Goal: Complete application form: Complete application form

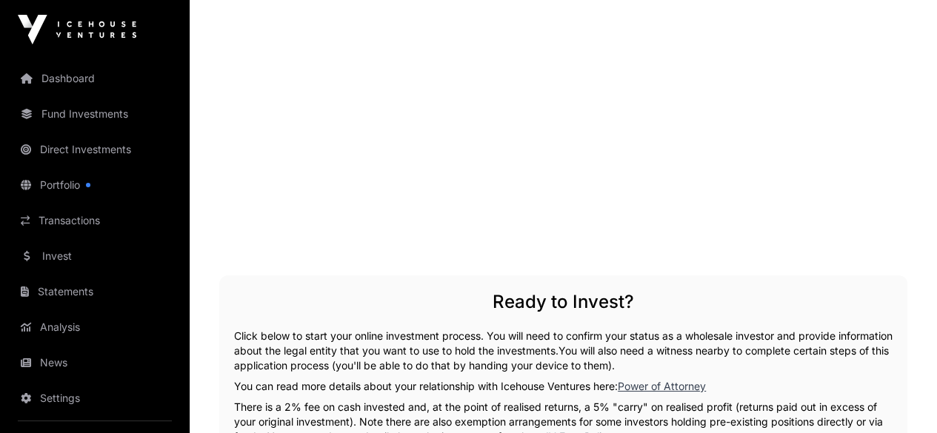
scroll to position [2559, 0]
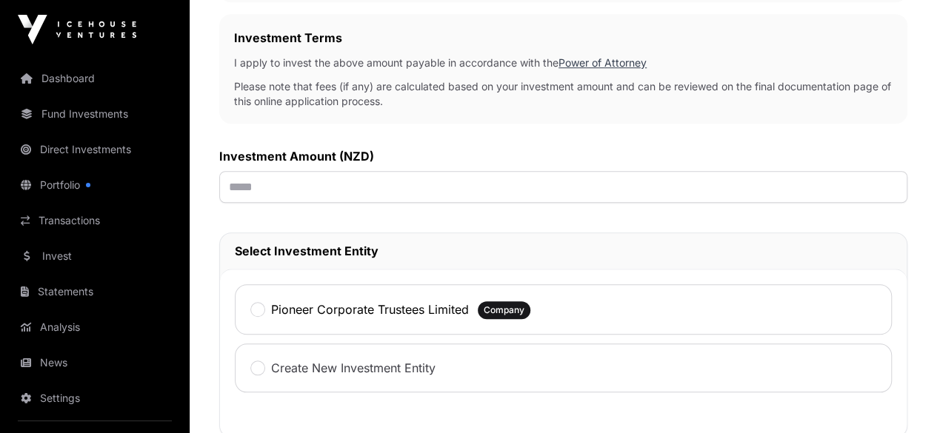
scroll to position [503, 0]
click at [425, 186] on input "text" at bounding box center [563, 188] width 688 height 32
type input "*******"
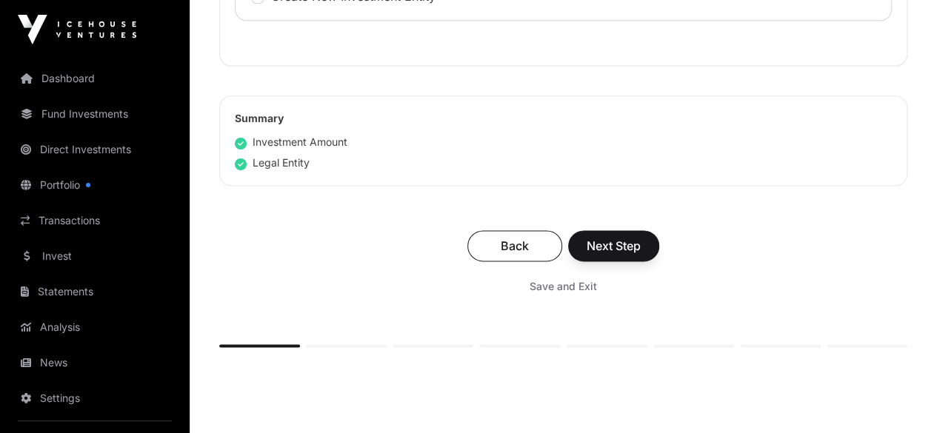
scroll to position [889, 0]
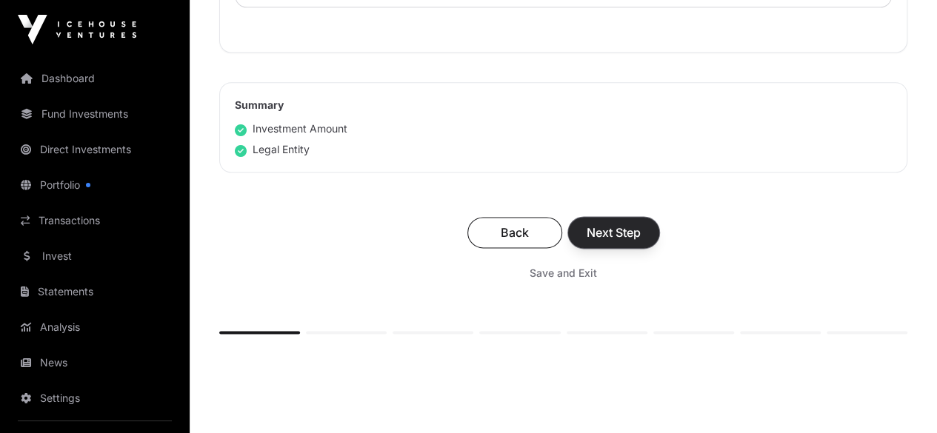
click at [641, 224] on span "Next Step" at bounding box center [614, 233] width 54 height 18
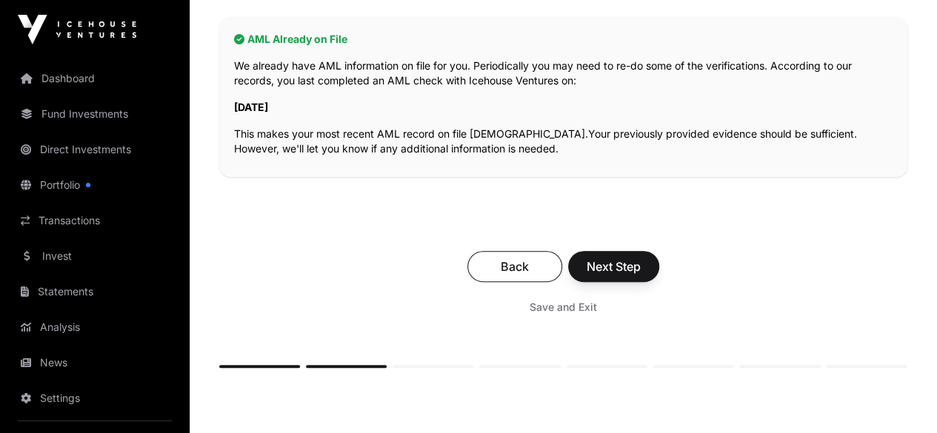
scroll to position [344, 0]
click at [641, 257] on span "Next Step" at bounding box center [614, 266] width 54 height 18
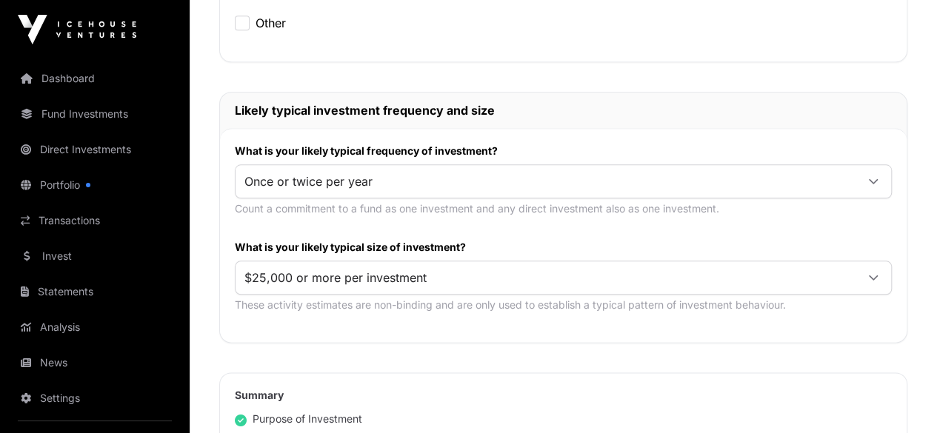
scroll to position [719, 0]
click at [883, 167] on div at bounding box center [874, 180] width 36 height 27
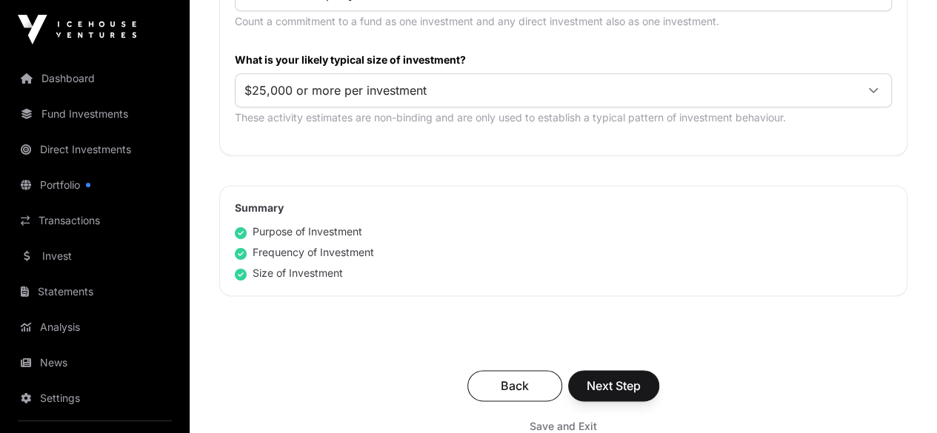
scroll to position [907, 0]
click at [641, 376] on span "Next Step" at bounding box center [614, 385] width 54 height 18
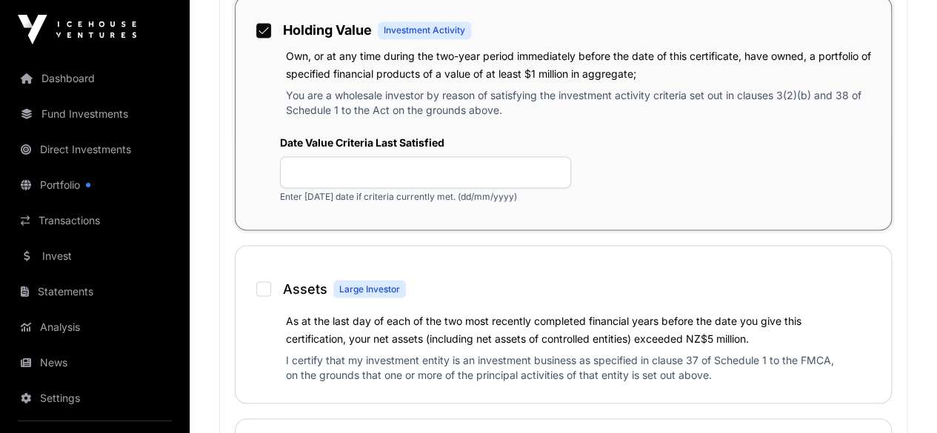
scroll to position [1178, 0]
click at [423, 47] on div "Holding Value Investment Activity" at bounding box center [563, 30] width 626 height 36
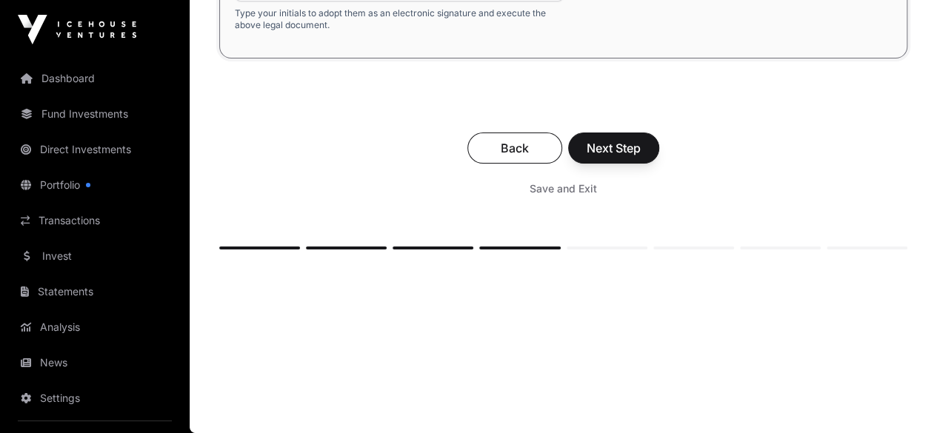
scroll to position [2958, 0]
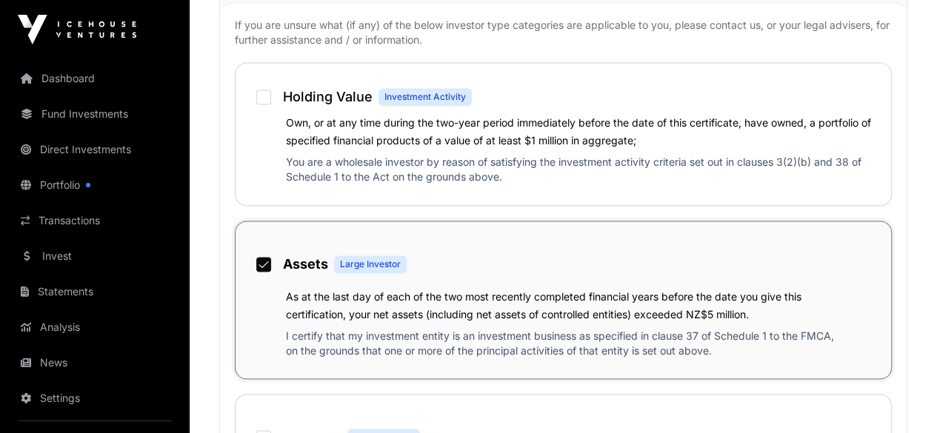
scroll to position [1113, 0]
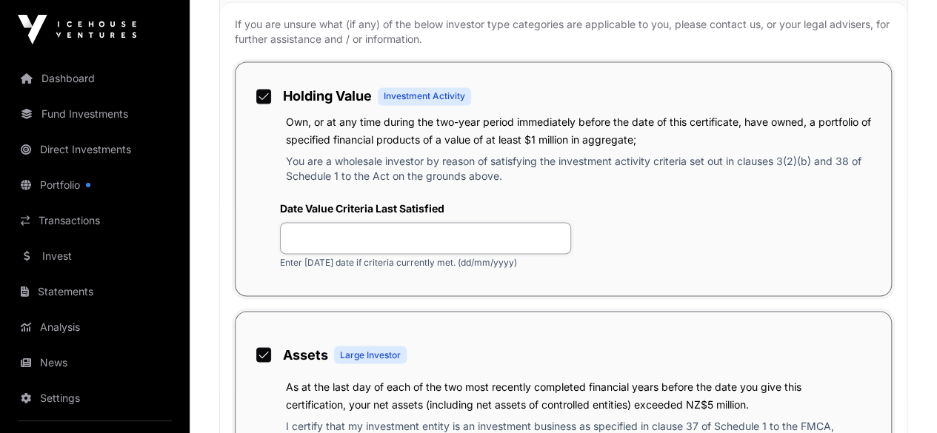
click at [472, 254] on input "text" at bounding box center [425, 238] width 291 height 32
click at [462, 254] on input "********" at bounding box center [425, 238] width 291 height 32
click at [484, 254] on input "*********" at bounding box center [425, 238] width 291 height 32
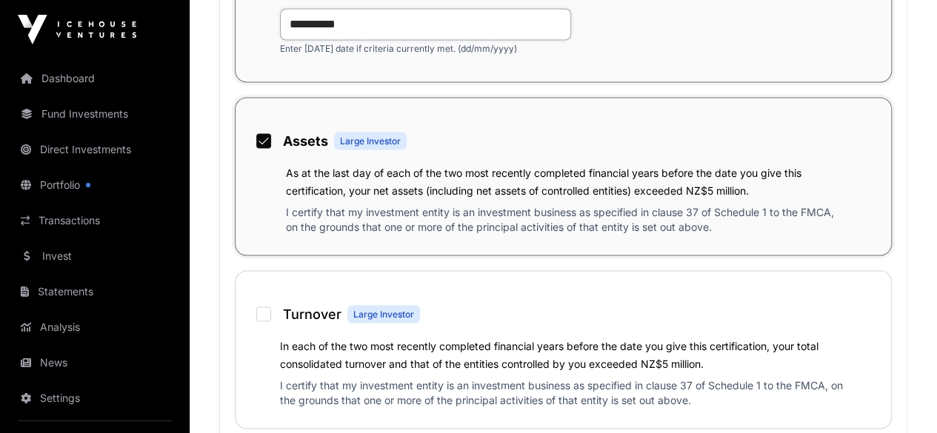
scroll to position [1328, 0]
type input "**********"
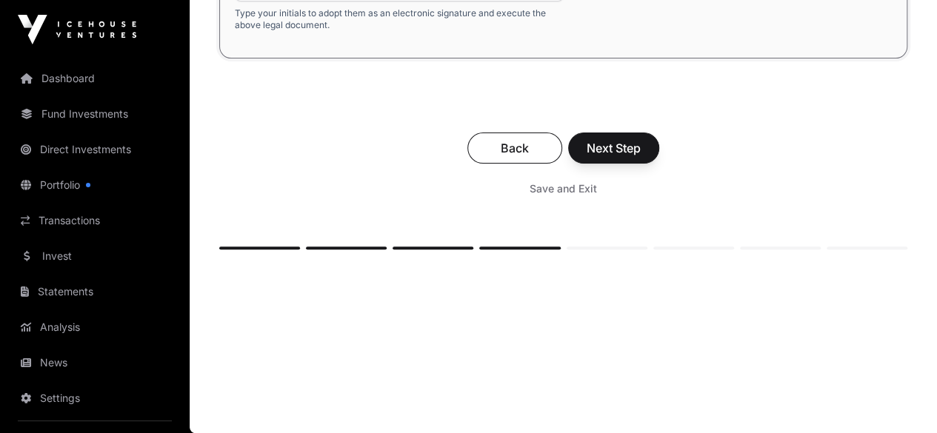
scroll to position [3075, 0]
type input "*********"
click at [641, 157] on span "Next Step" at bounding box center [614, 148] width 54 height 18
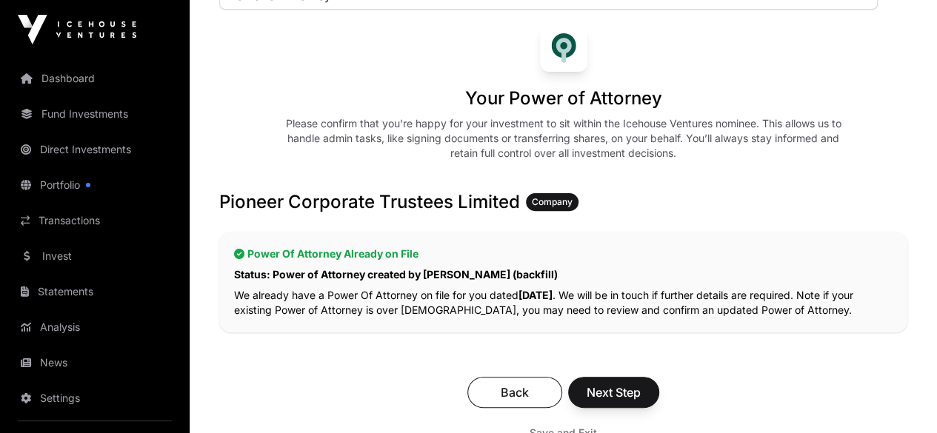
scroll to position [143, 0]
click at [641, 384] on span "Next Step" at bounding box center [614, 393] width 54 height 18
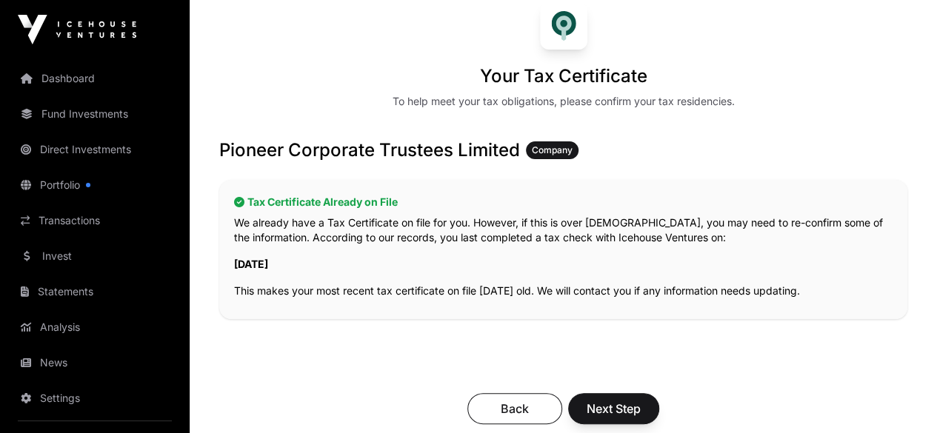
scroll to position [176, 0]
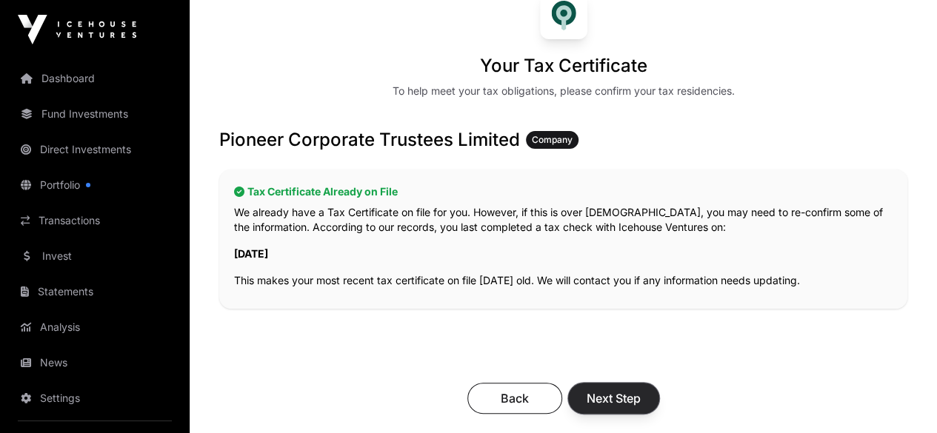
click at [641, 390] on span "Next Step" at bounding box center [614, 399] width 54 height 18
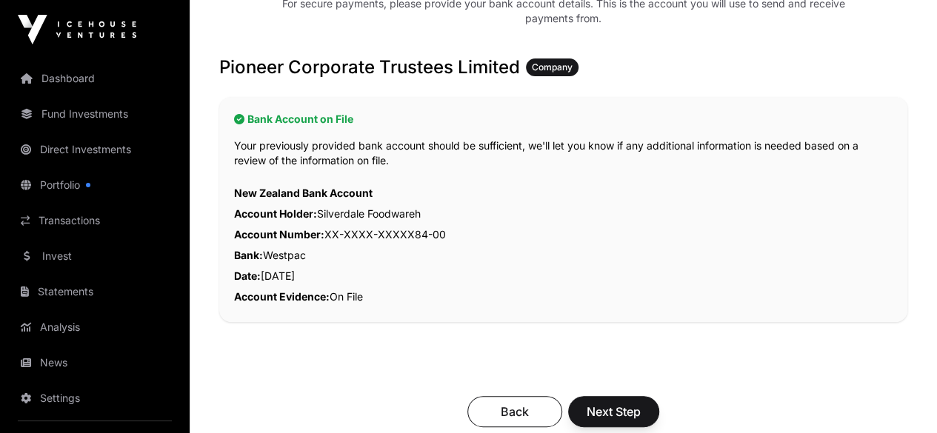
scroll to position [264, 0]
click at [641, 402] on span "Next Step" at bounding box center [614, 411] width 54 height 18
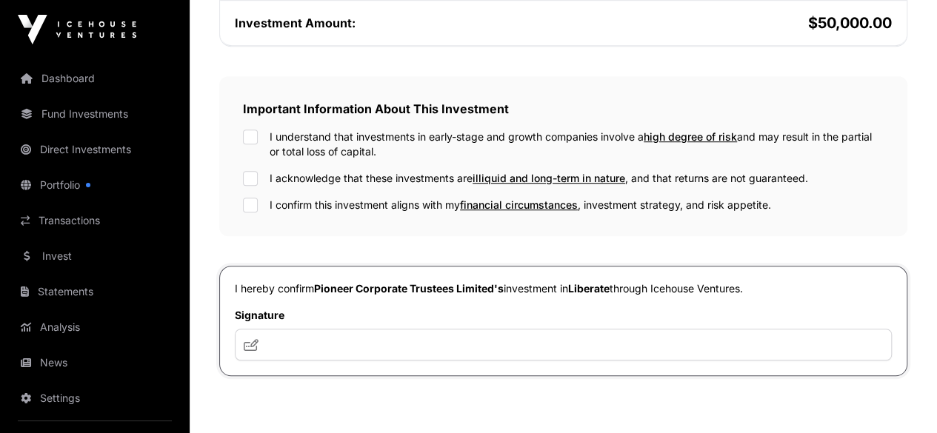
scroll to position [453, 0]
click at [449, 361] on input "text" at bounding box center [563, 346] width 657 height 32
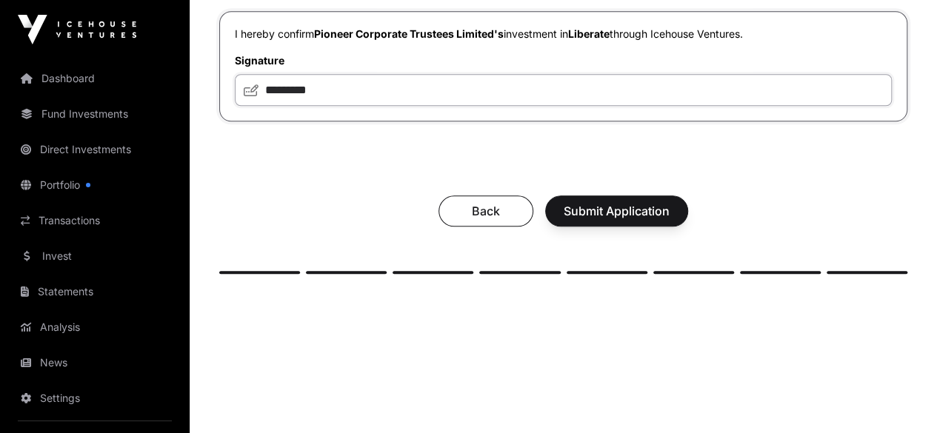
scroll to position [710, 0]
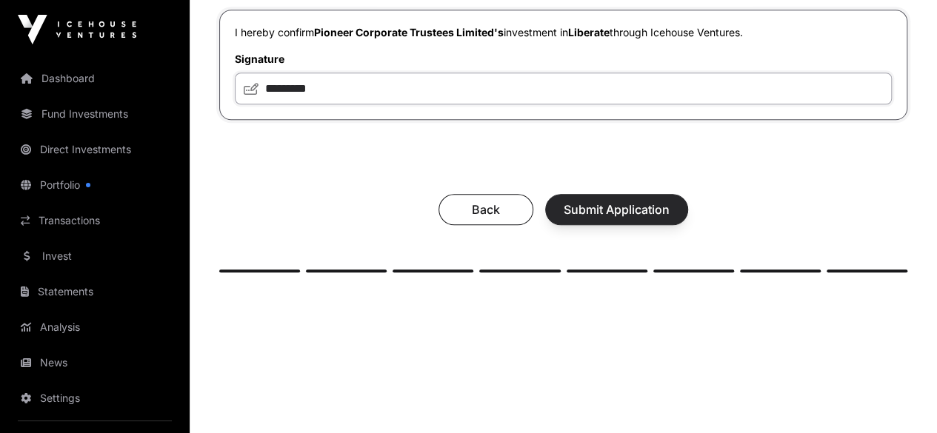
type input "*********"
click at [670, 219] on span "Submit Application" at bounding box center [617, 210] width 106 height 18
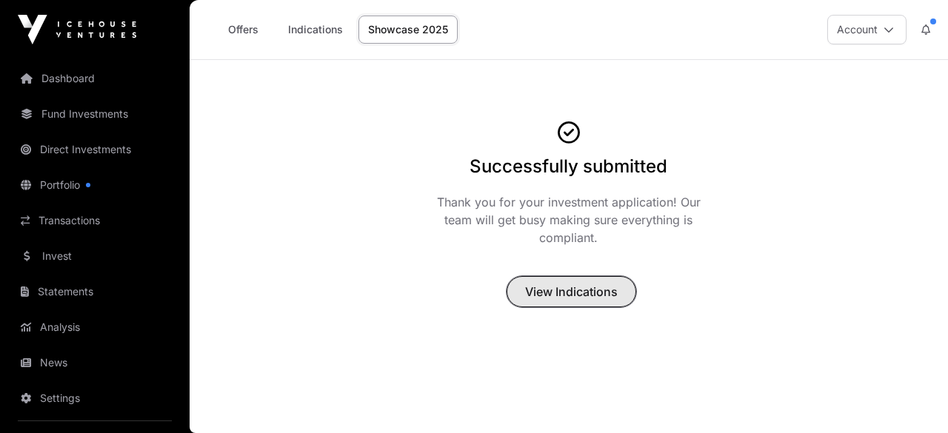
click at [577, 292] on span "View Indications" at bounding box center [571, 292] width 93 height 18
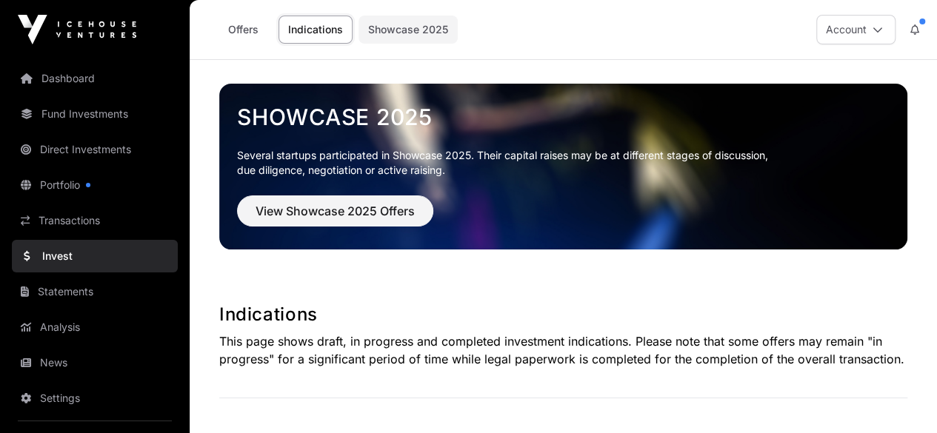
drag, startPoint x: 409, startPoint y: 1, endPoint x: 397, endPoint y: 22, distance: 23.9
click at [409, 1] on div "Offers Indications Showcase 2025 Account" at bounding box center [564, 29] width 730 height 59
click at [391, 30] on link "Showcase 2025" at bounding box center [408, 30] width 99 height 28
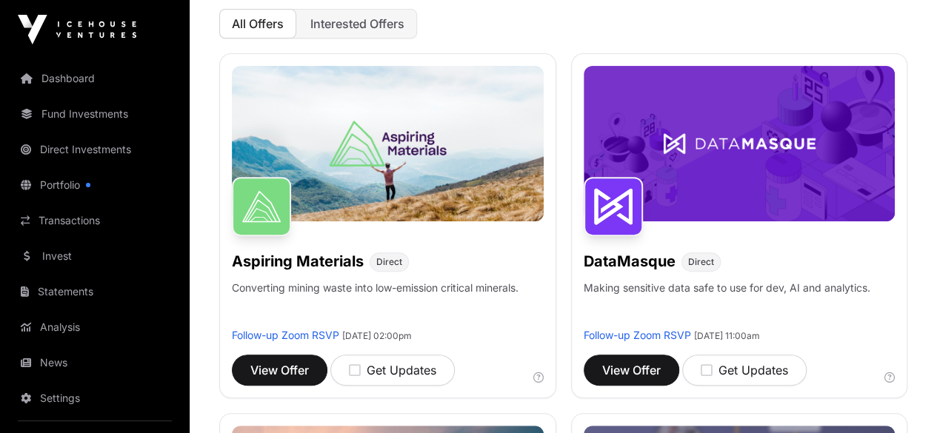
scroll to position [179, 0]
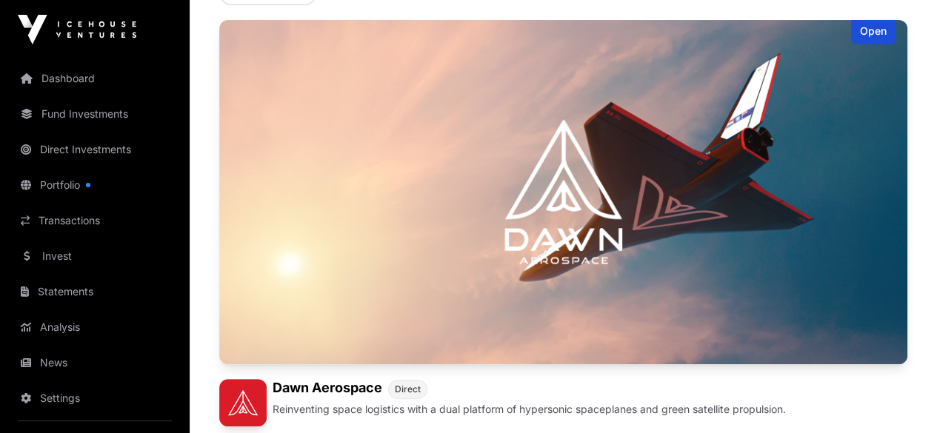
scroll to position [110, 0]
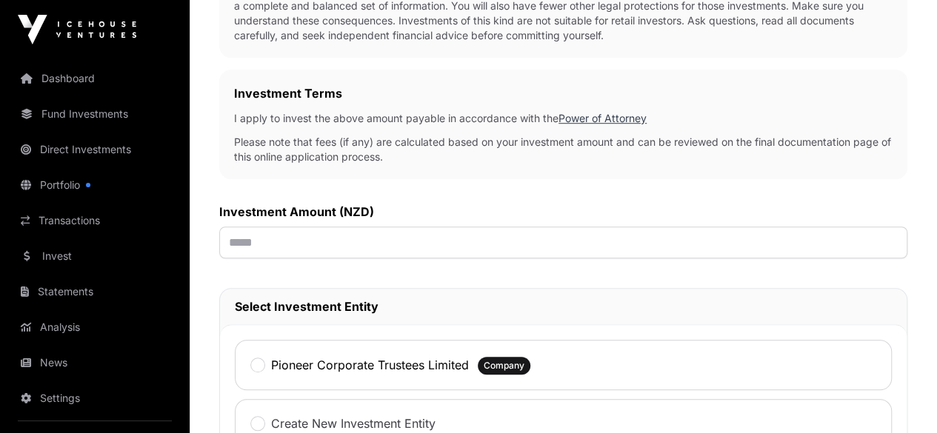
scroll to position [449, 0]
click at [403, 226] on input "text" at bounding box center [563, 242] width 688 height 32
type input "*******"
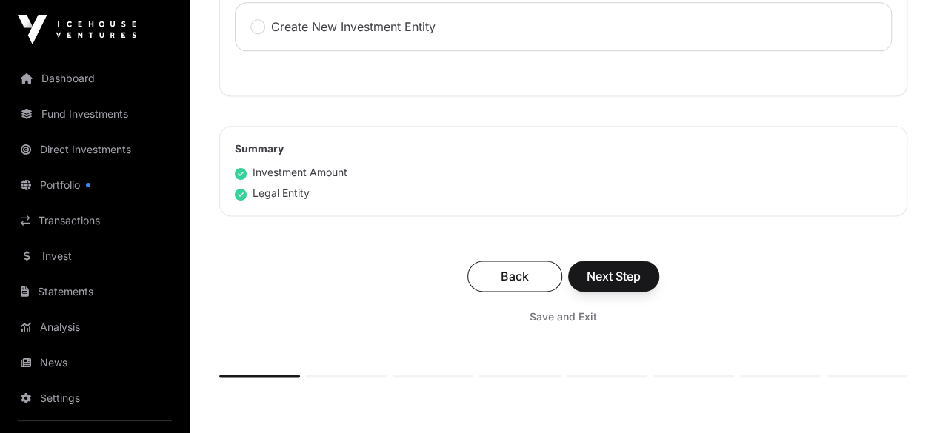
scroll to position [847, 0]
click at [641, 265] on span "Next Step" at bounding box center [614, 274] width 54 height 18
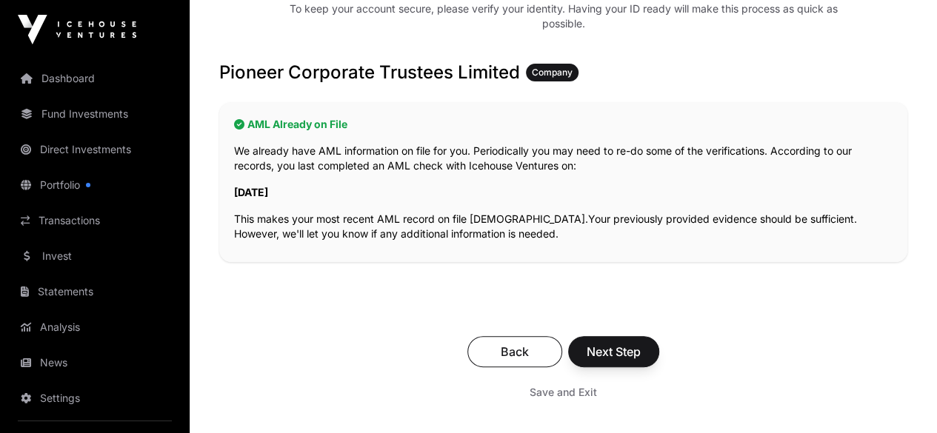
scroll to position [259, 0]
click at [641, 342] on span "Next Step" at bounding box center [614, 351] width 54 height 18
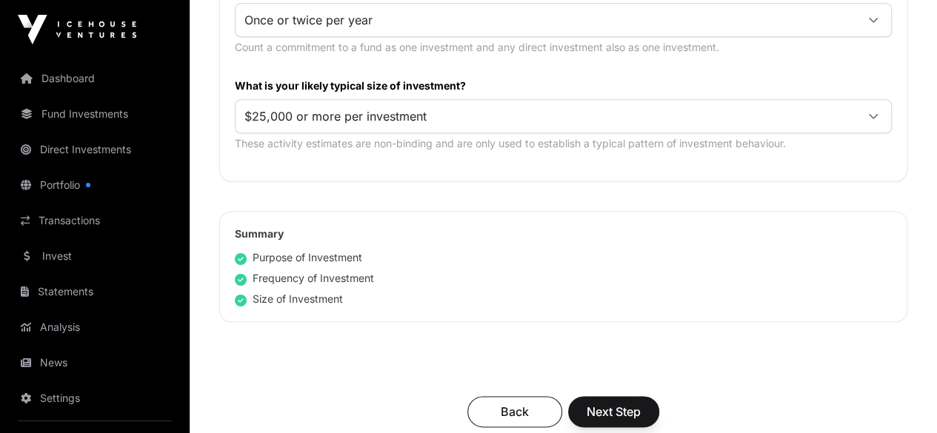
scroll to position [881, 0]
click at [641, 402] on span "Next Step" at bounding box center [614, 411] width 54 height 18
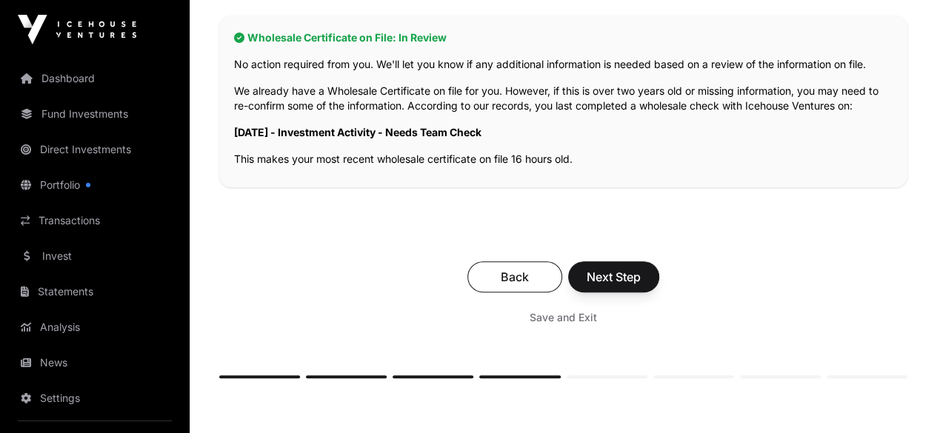
scroll to position [331, 0]
click at [641, 267] on span "Next Step" at bounding box center [614, 276] width 54 height 18
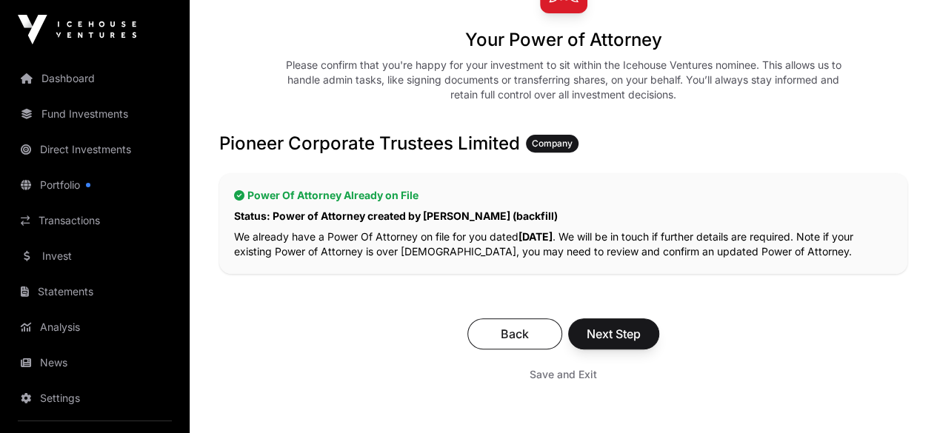
scroll to position [203, 0]
click at [641, 324] on span "Next Step" at bounding box center [614, 333] width 54 height 18
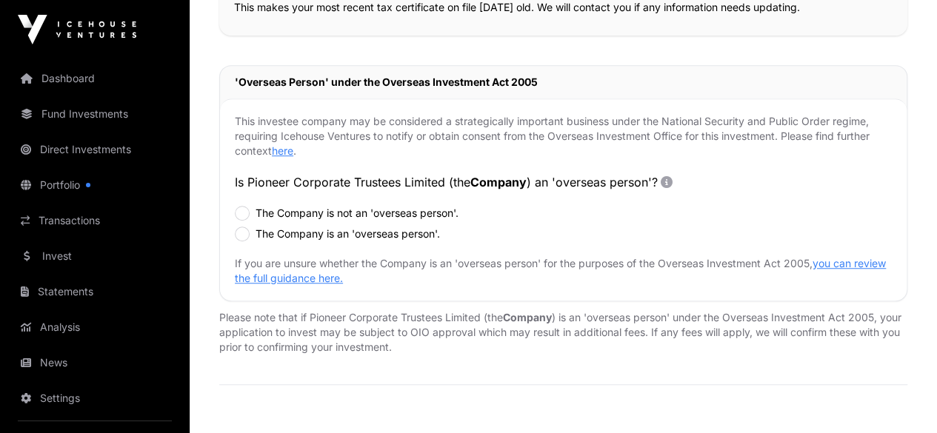
scroll to position [450, 0]
click at [407, 207] on div "The Company is not an 'overseas person'. The Company is an 'overseas person'." at bounding box center [563, 223] width 657 height 36
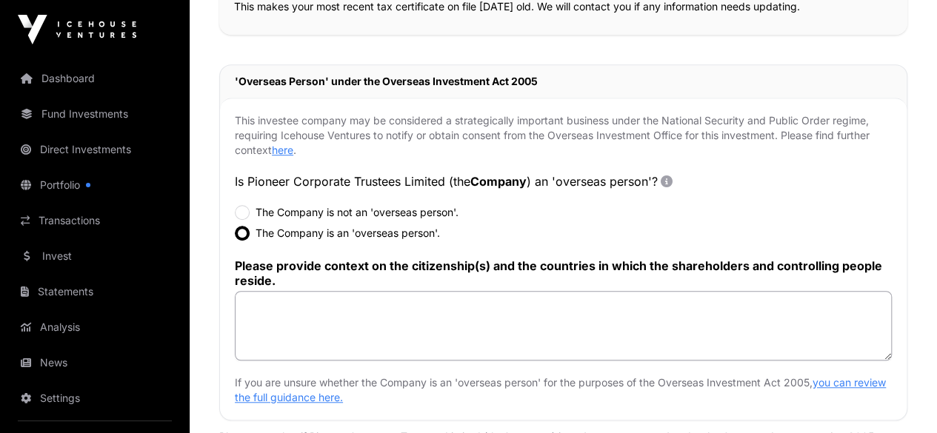
click at [409, 187] on div "This investee company may be considered a strategically important business unde…" at bounding box center [563, 259] width 687 height 322
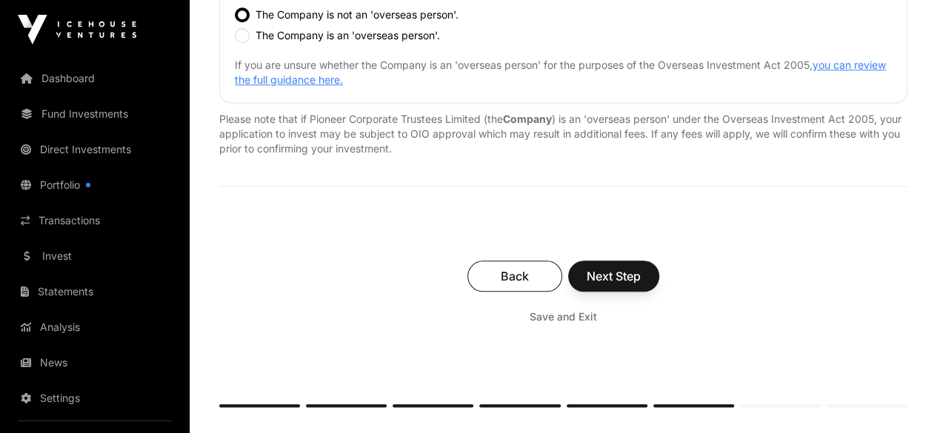
scroll to position [649, 0]
click at [641, 267] on span "Next Step" at bounding box center [614, 276] width 54 height 18
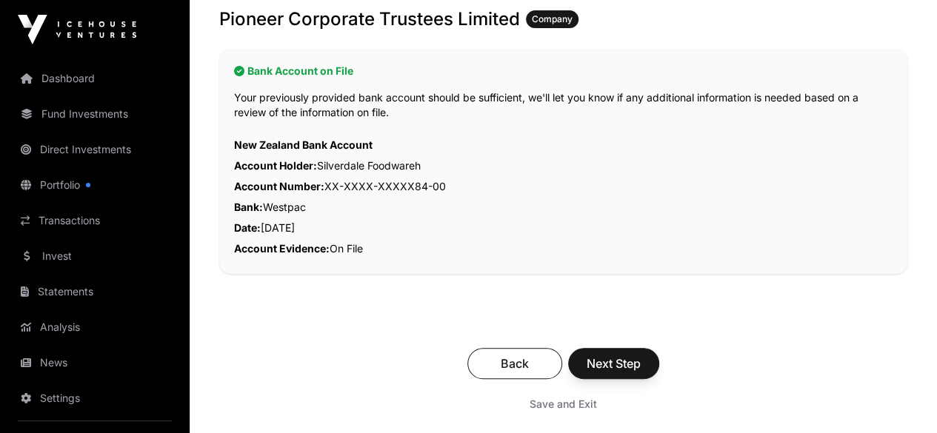
scroll to position [311, 0]
click at [597, 156] on p "Account Holder: Silverdale Foodwareh" at bounding box center [563, 166] width 659 height 21
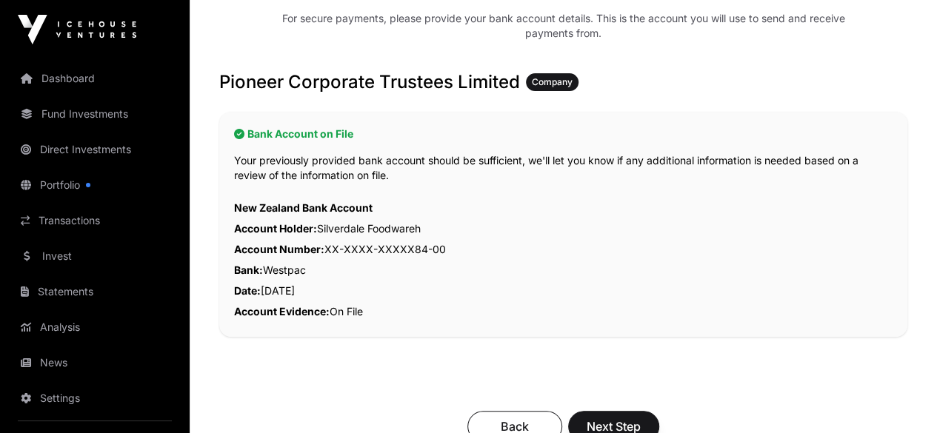
scroll to position [244, 0]
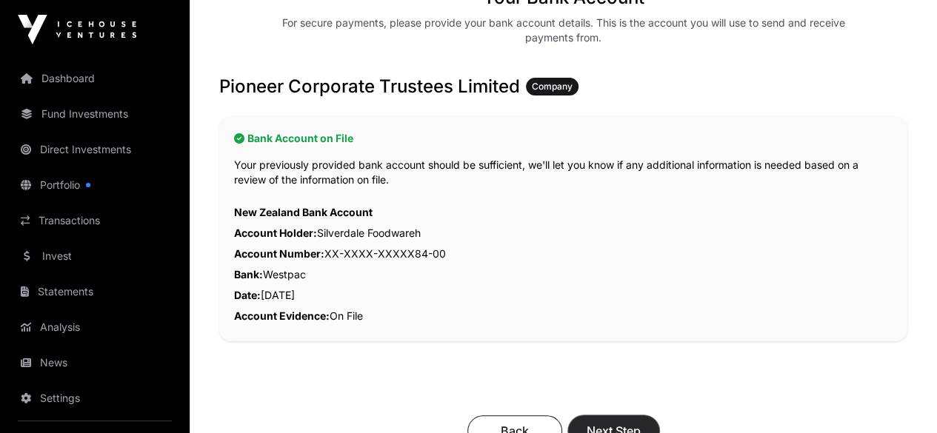
click at [641, 422] on span "Next Step" at bounding box center [614, 431] width 54 height 18
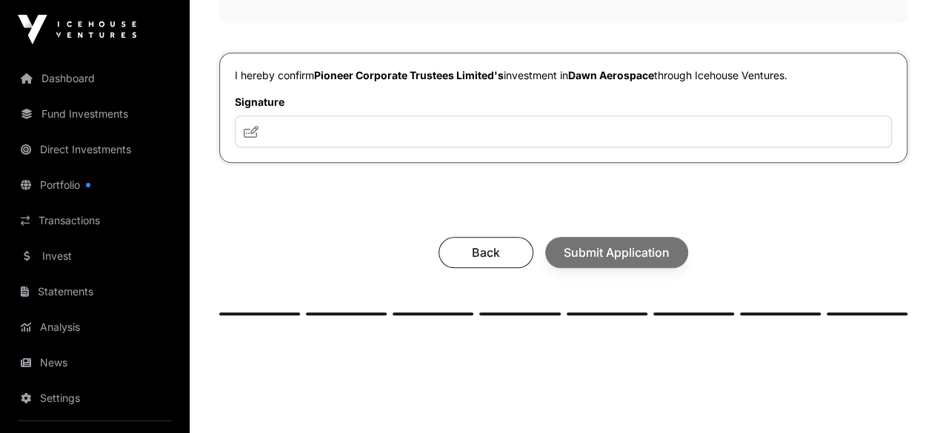
scroll to position [668, 0]
click at [445, 147] on input "text" at bounding box center [563, 131] width 657 height 32
type input "*********"
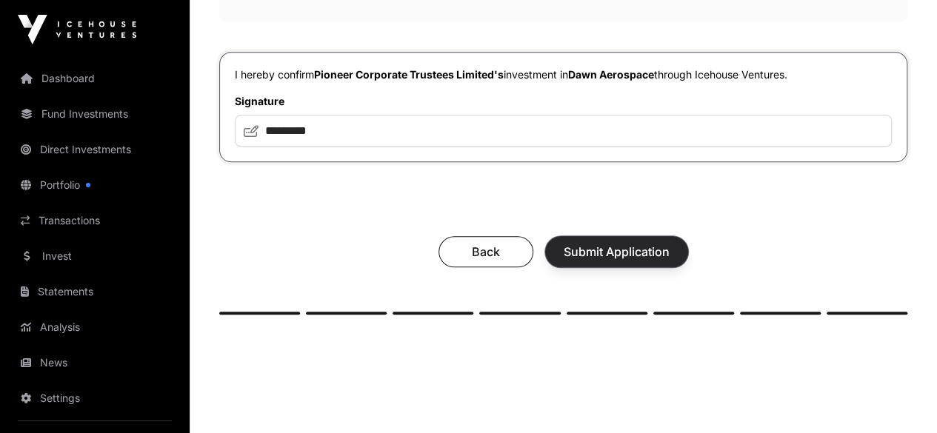
click at [658, 261] on span "Submit Application" at bounding box center [617, 252] width 106 height 18
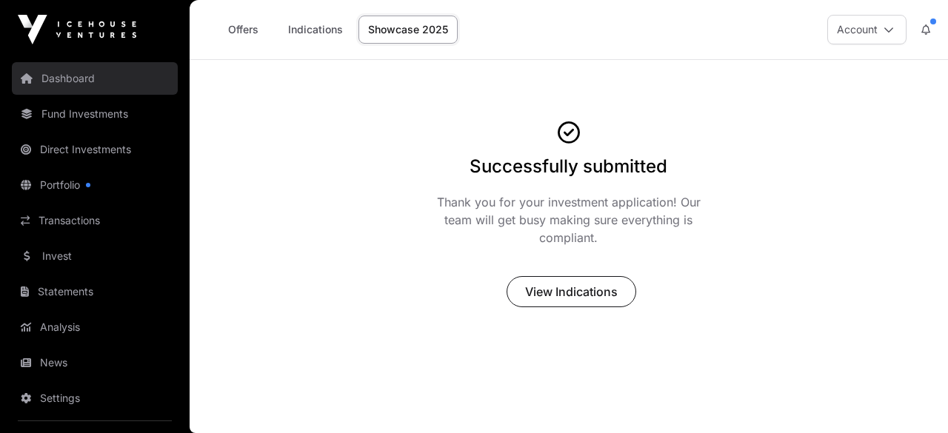
click at [84, 69] on link "Dashboard" at bounding box center [95, 78] width 166 height 33
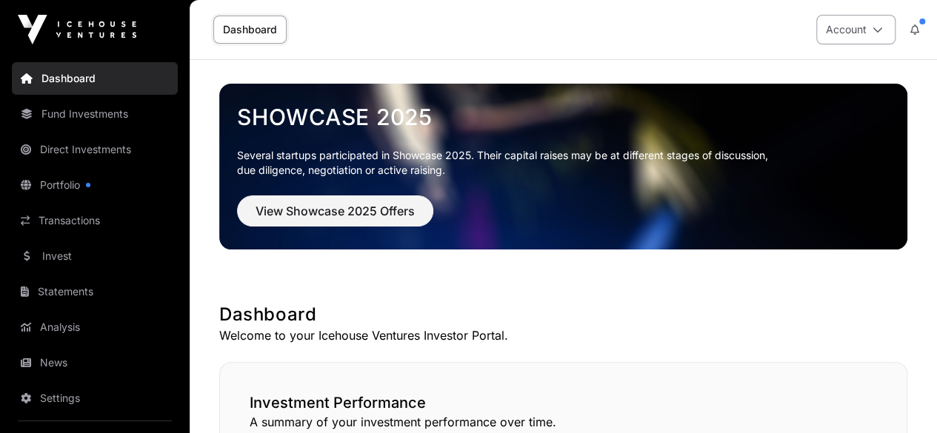
click at [872, 39] on button "Account" at bounding box center [855, 30] width 79 height 30
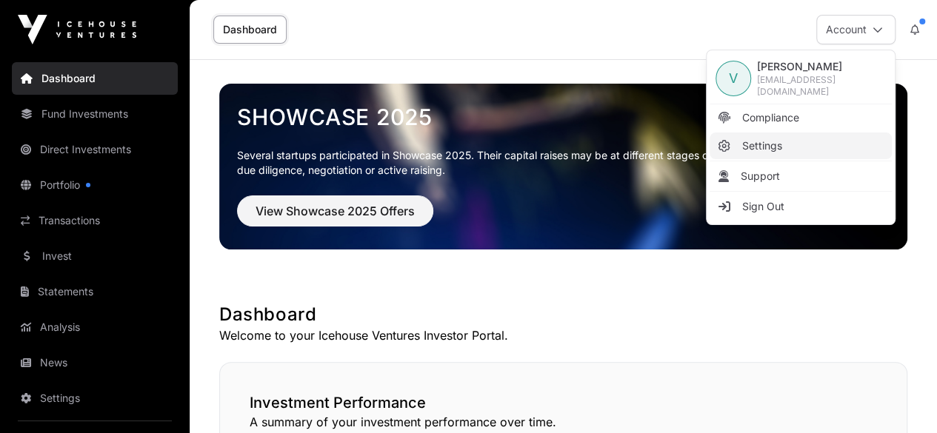
click at [772, 146] on span "Settings" at bounding box center [762, 146] width 40 height 15
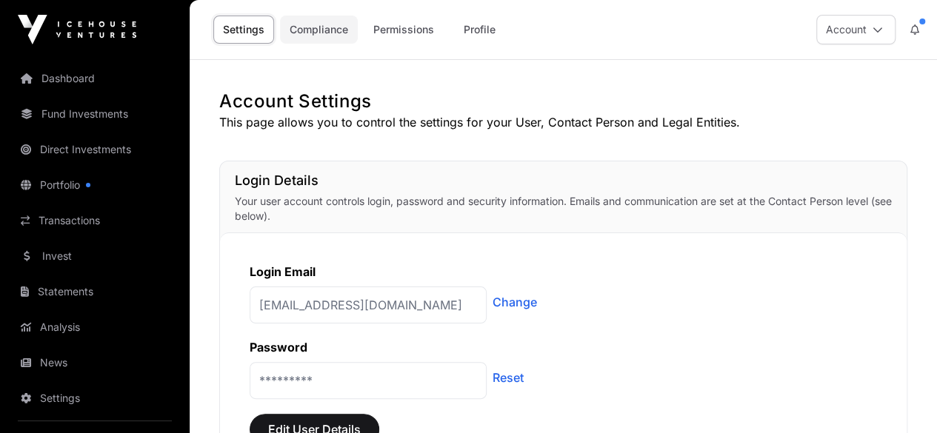
click at [320, 27] on link "Compliance" at bounding box center [319, 30] width 78 height 28
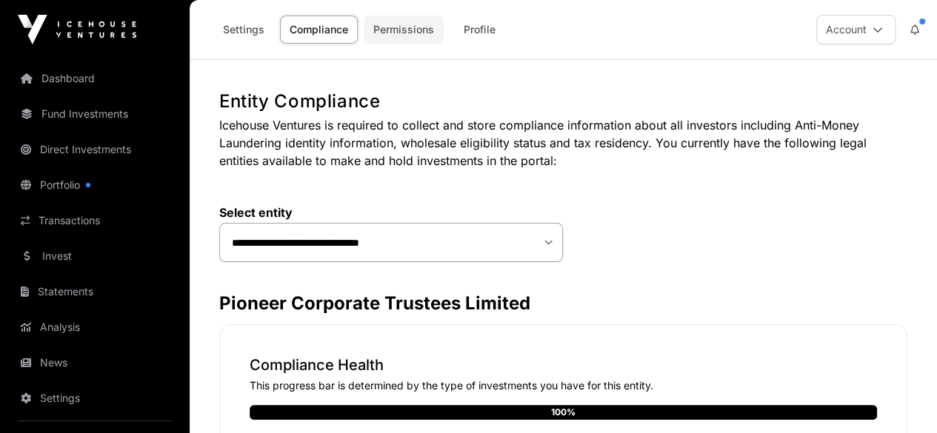
click at [404, 36] on link "Permissions" at bounding box center [404, 30] width 80 height 28
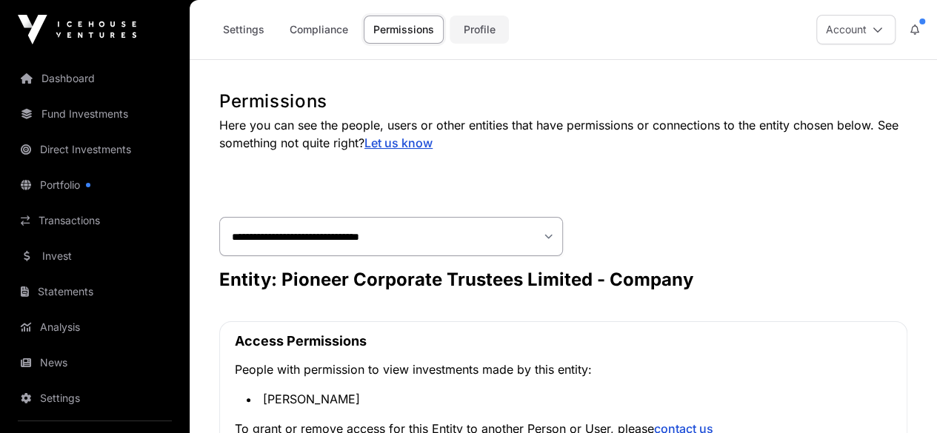
click at [470, 27] on link "Profile" at bounding box center [479, 30] width 59 height 28
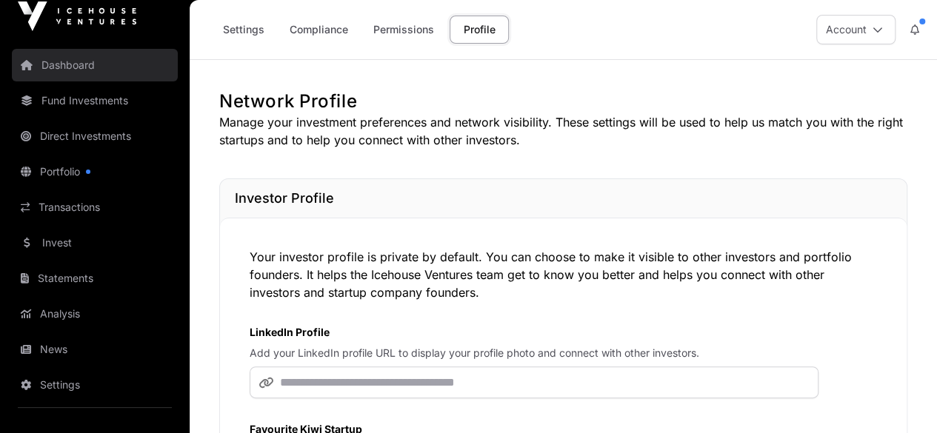
click at [81, 71] on link "Dashboard" at bounding box center [95, 65] width 166 height 33
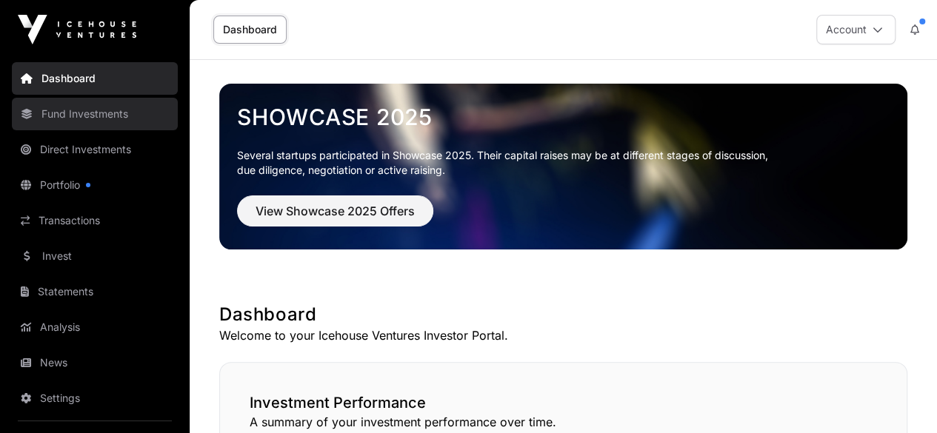
click at [98, 110] on link "Fund Investments" at bounding box center [95, 114] width 166 height 33
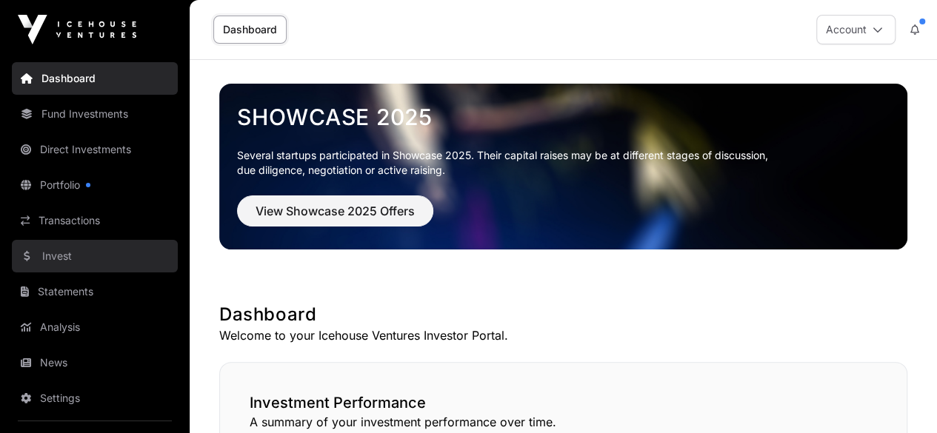
click at [49, 256] on link "Invest" at bounding box center [95, 256] width 166 height 33
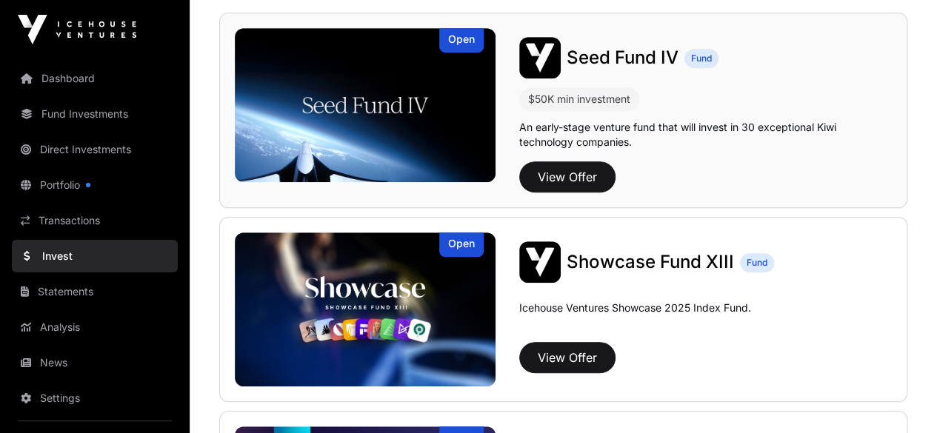
scroll to position [361, 0]
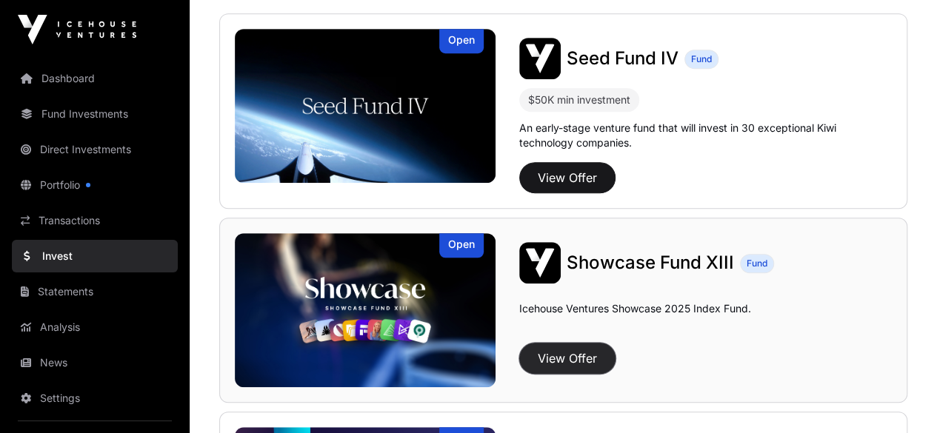
click at [570, 353] on button "View Offer" at bounding box center [567, 358] width 96 height 31
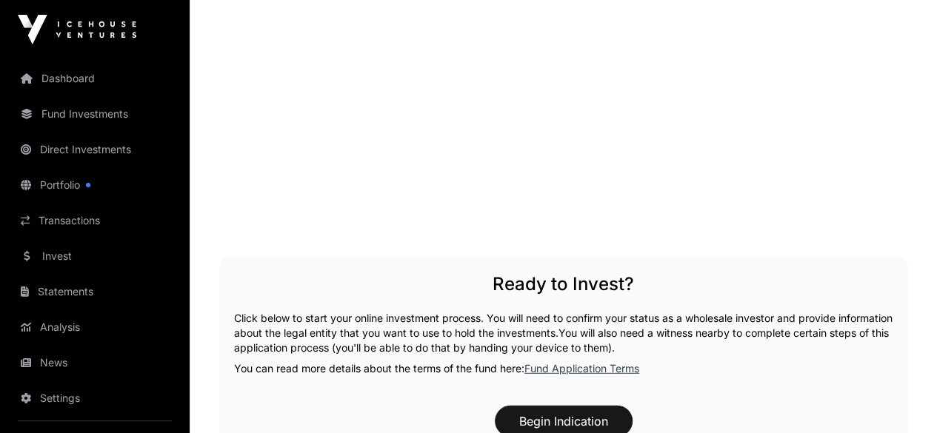
scroll to position [1889, 0]
click at [557, 405] on button "Begin Indication" at bounding box center [564, 420] width 138 height 31
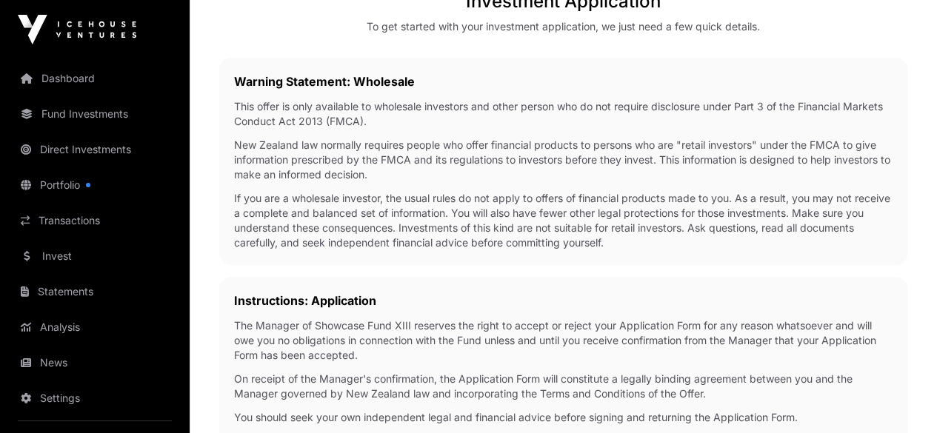
scroll to position [586, 0]
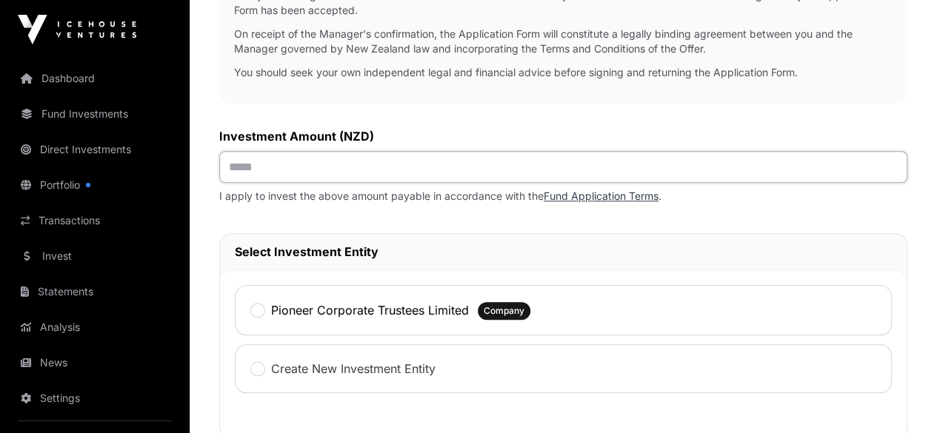
click at [441, 183] on input "text" at bounding box center [563, 167] width 688 height 32
type input "**********"
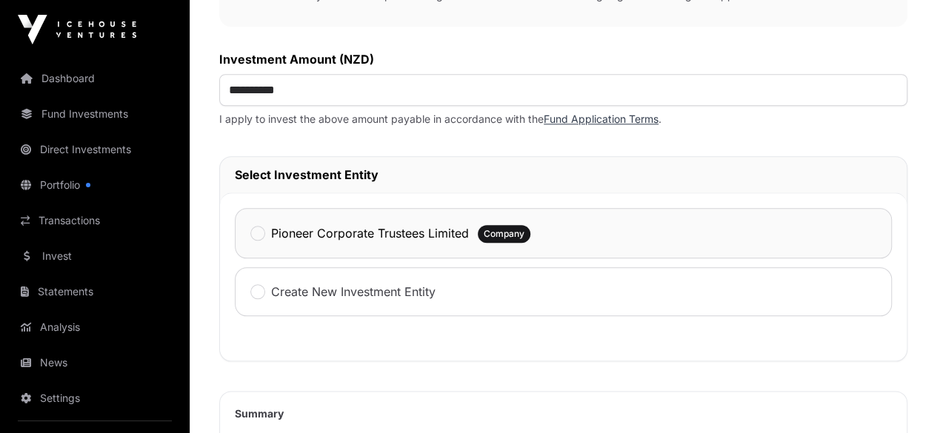
click at [426, 243] on div "Pioneer Corporate Trustees Limited" at bounding box center [359, 233] width 219 height 19
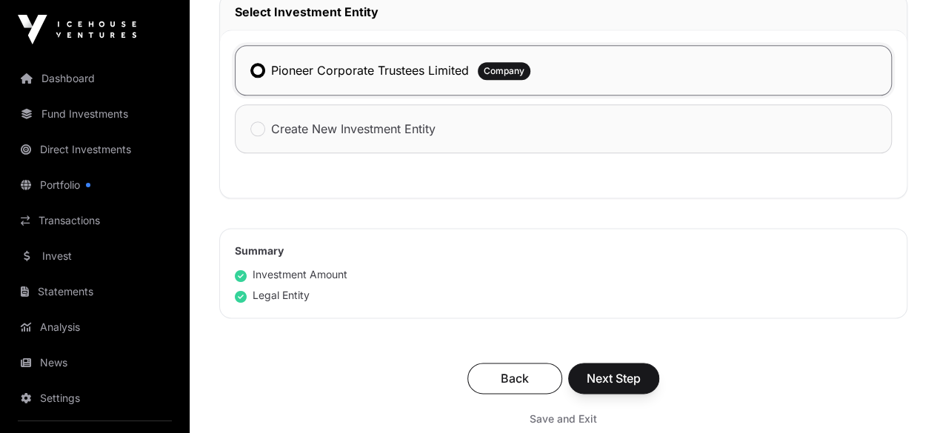
scroll to position [899, 0]
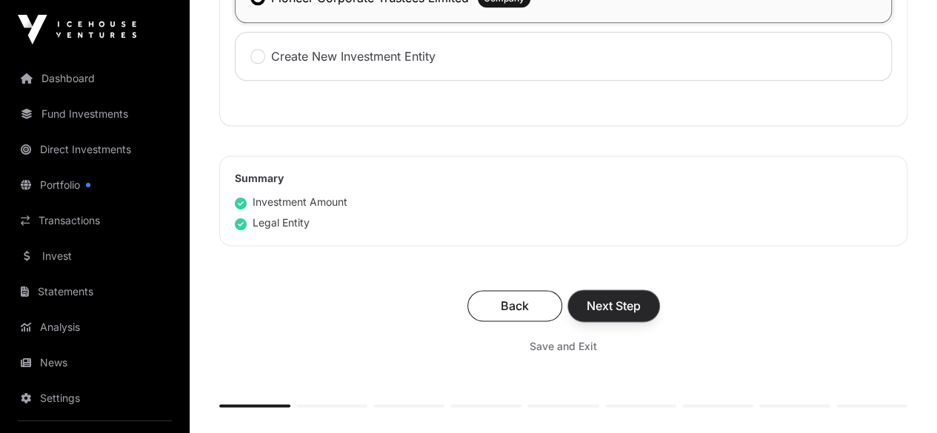
click at [641, 315] on span "Next Step" at bounding box center [614, 306] width 54 height 18
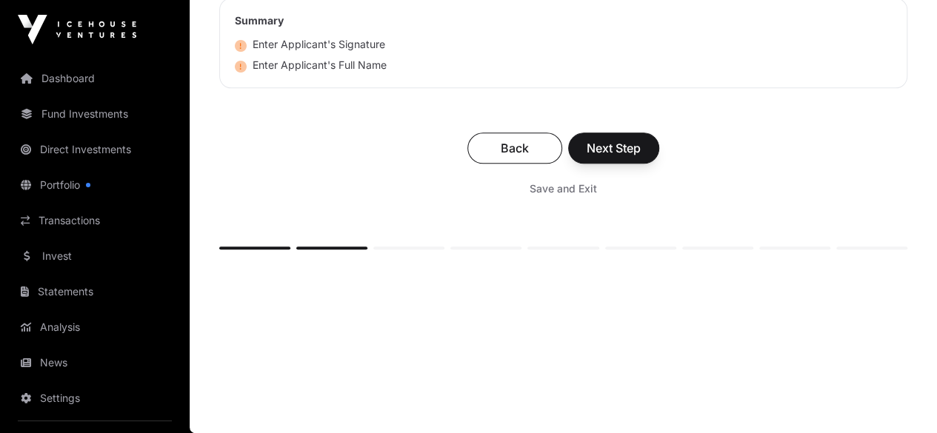
scroll to position [7176, 0]
type input "*********"
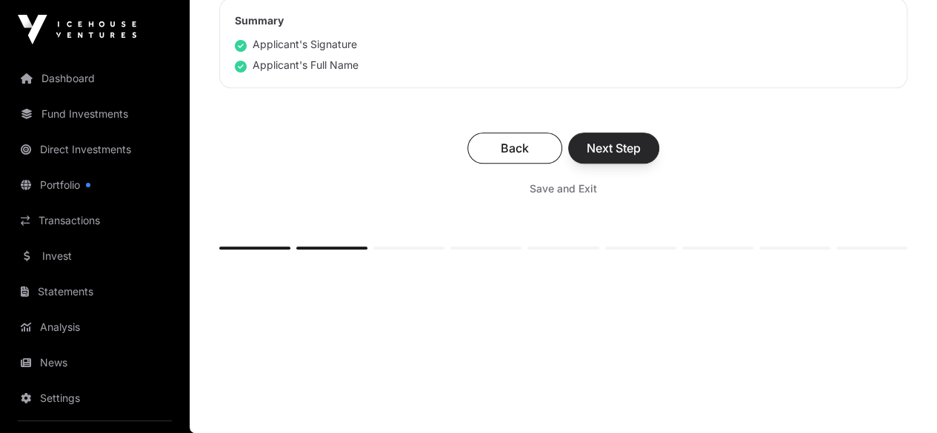
type input "**********"
click at [641, 157] on span "Next Step" at bounding box center [614, 148] width 54 height 18
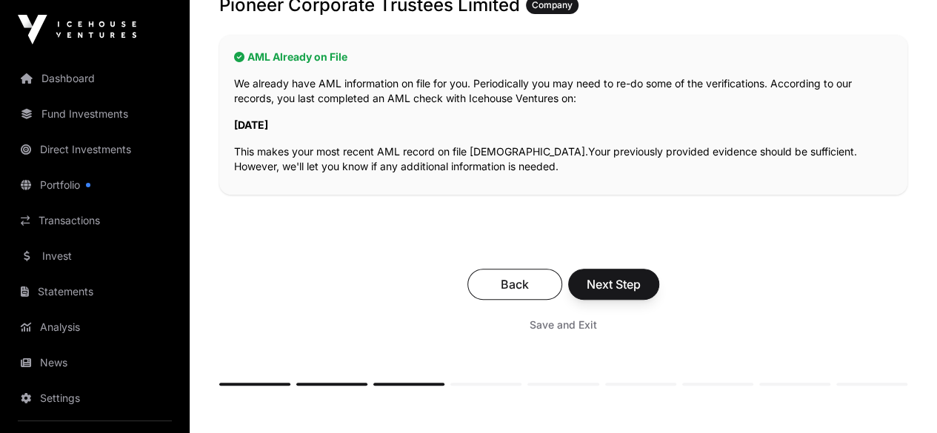
scroll to position [327, 0]
click at [641, 275] on span "Next Step" at bounding box center [614, 284] width 54 height 18
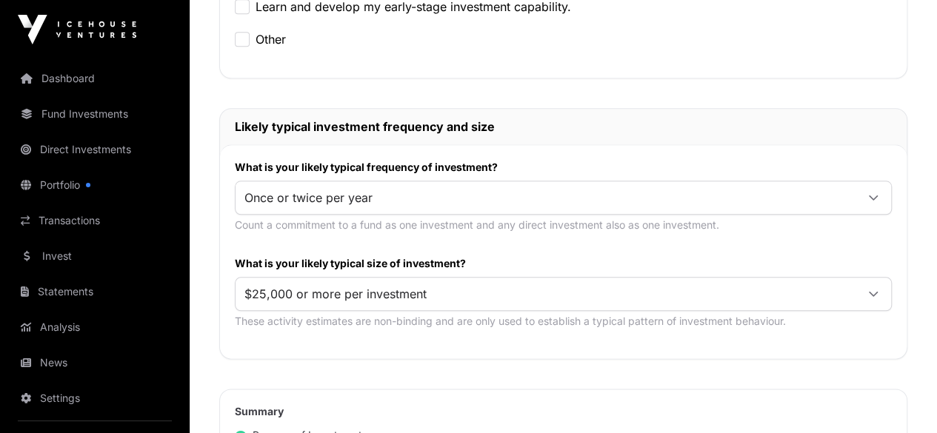
scroll to position [945, 0]
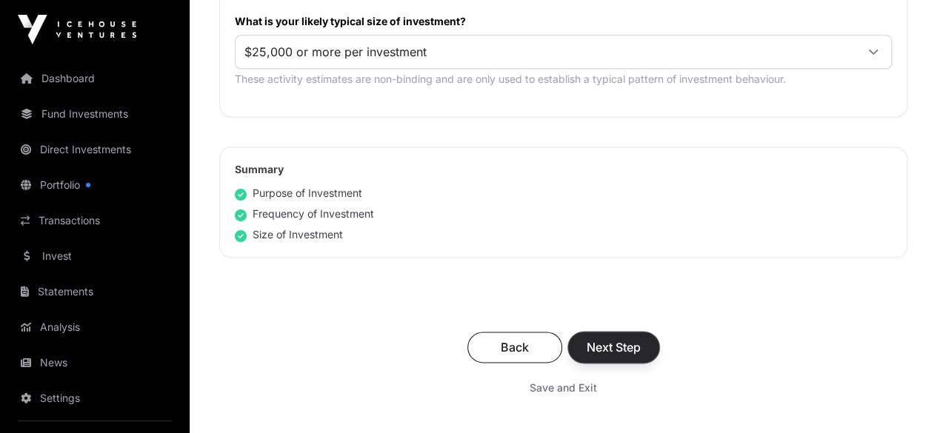
click at [641, 339] on span "Next Step" at bounding box center [614, 348] width 54 height 18
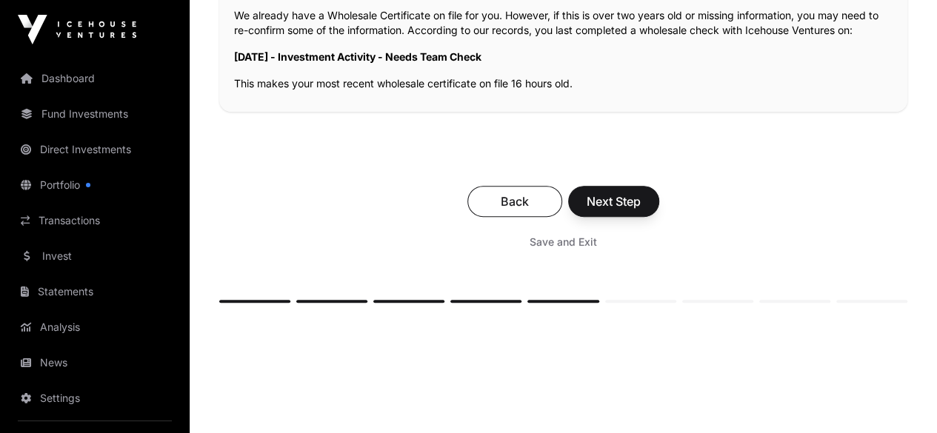
scroll to position [409, 0]
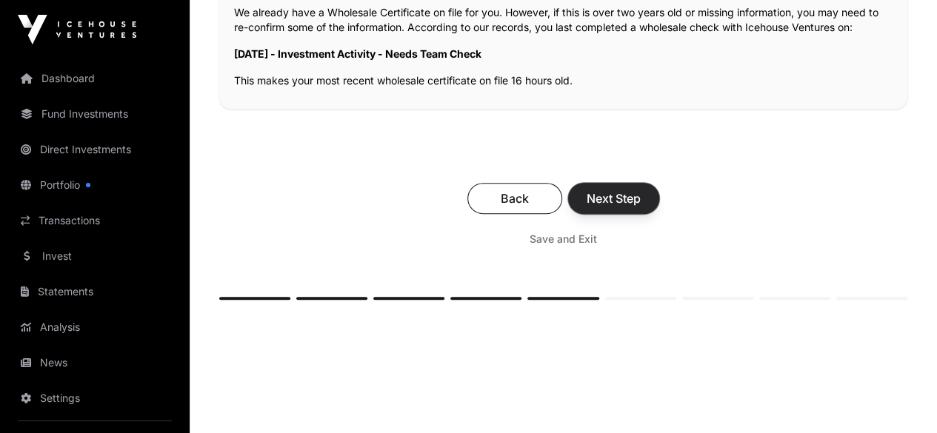
click at [641, 190] on span "Next Step" at bounding box center [614, 199] width 54 height 18
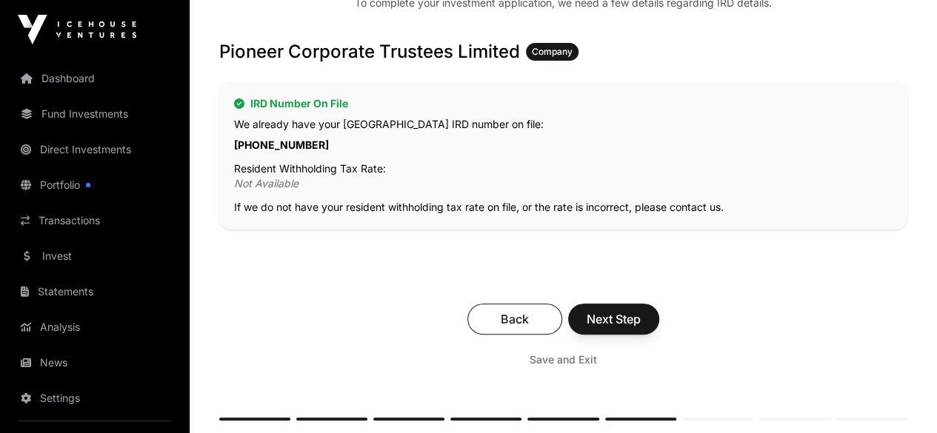
scroll to position [265, 0]
click at [641, 310] on span "Next Step" at bounding box center [614, 319] width 54 height 18
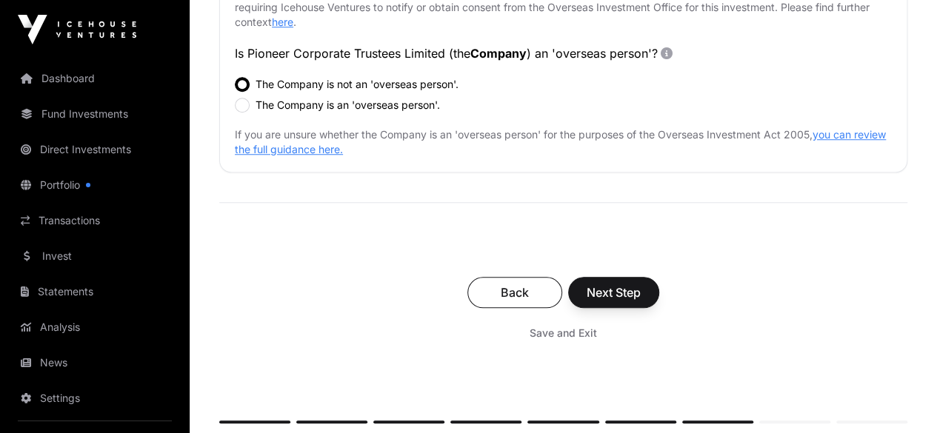
scroll to position [579, 0]
click at [641, 283] on span "Next Step" at bounding box center [614, 292] width 54 height 18
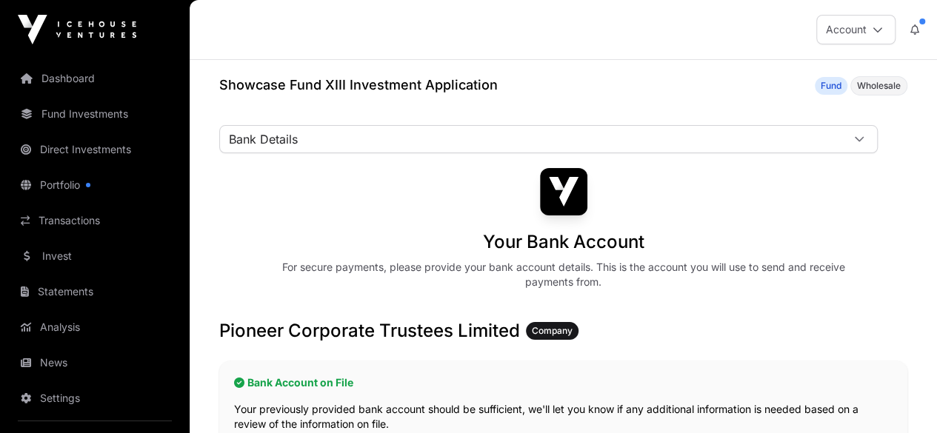
click at [430, 376] on h2 "Bank Account on File" at bounding box center [563, 383] width 659 height 15
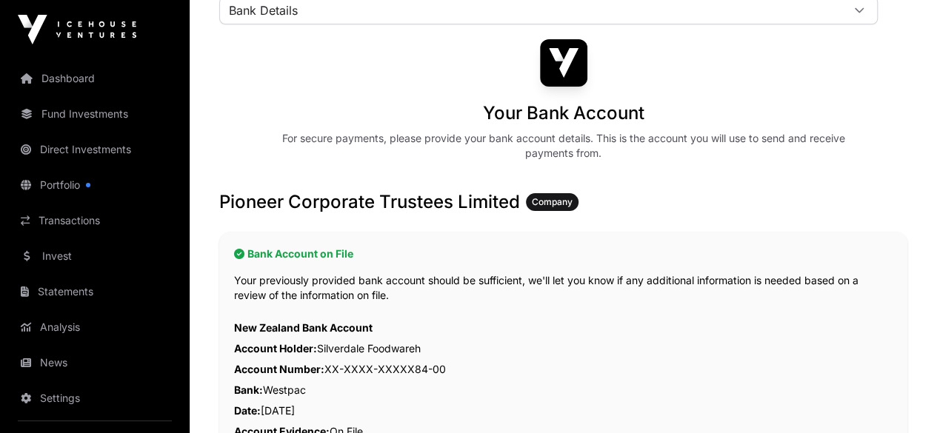
scroll to position [130, 0]
click at [484, 246] on h2 "Bank Account on File" at bounding box center [563, 253] width 659 height 15
click at [0, 0] on link "Bank Details" at bounding box center [0, 0] width 0 height 0
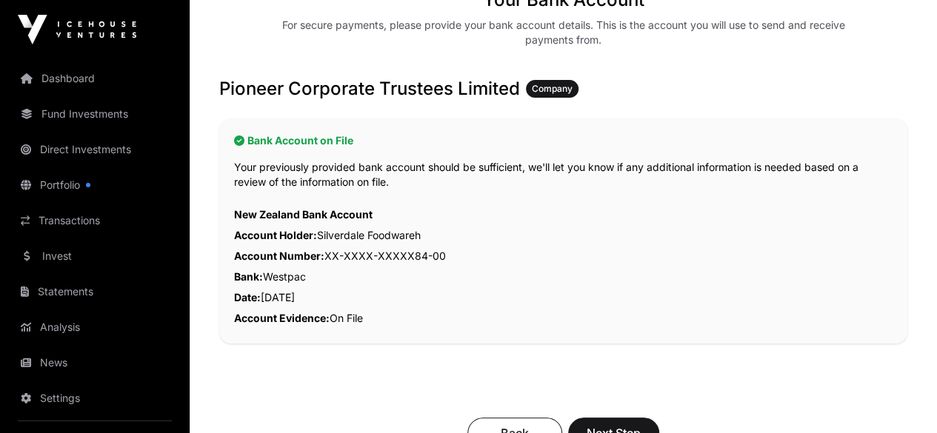
scroll to position [260, 0]
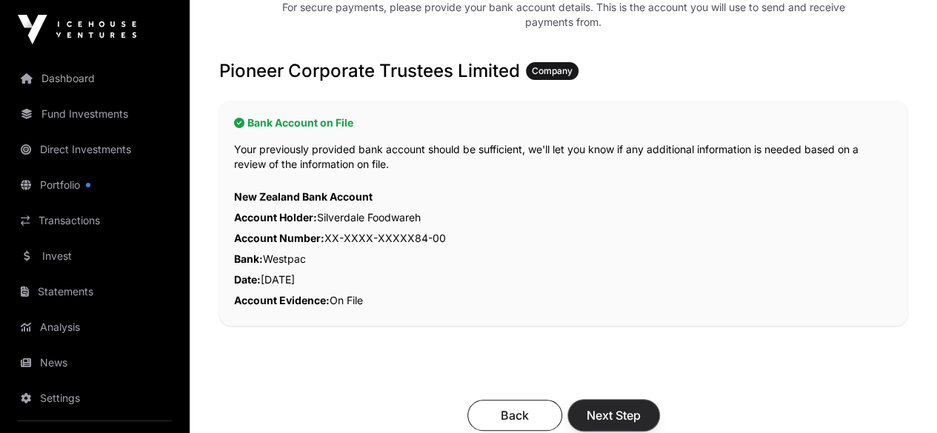
click at [641, 407] on span "Next Step" at bounding box center [614, 416] width 54 height 18
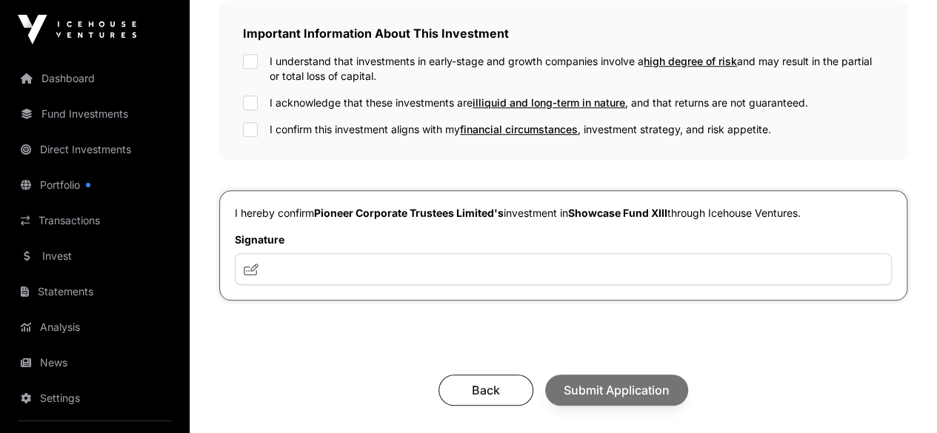
scroll to position [532, 0]
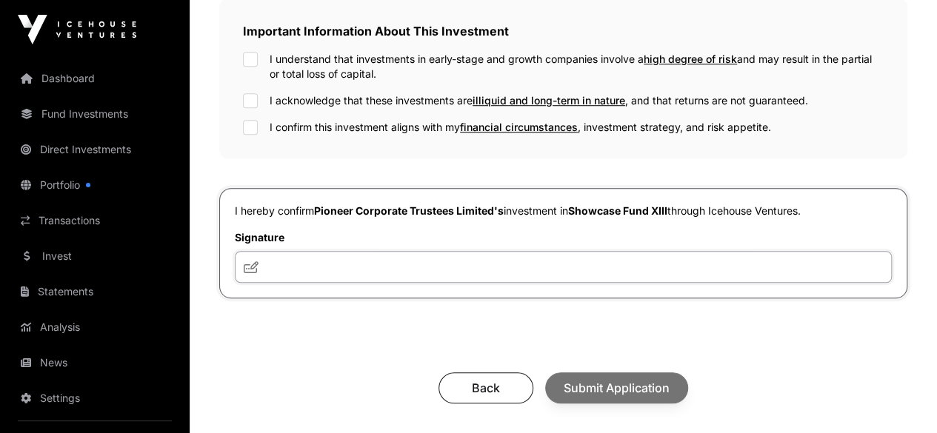
click at [458, 282] on input "text" at bounding box center [563, 267] width 657 height 32
type input "*********"
click at [705, 404] on div "Back Submit Application" at bounding box center [563, 388] width 659 height 31
click at [530, 366] on div "Your investment summary Take a moment to check your investment documents and co…" at bounding box center [563, 43] width 688 height 815
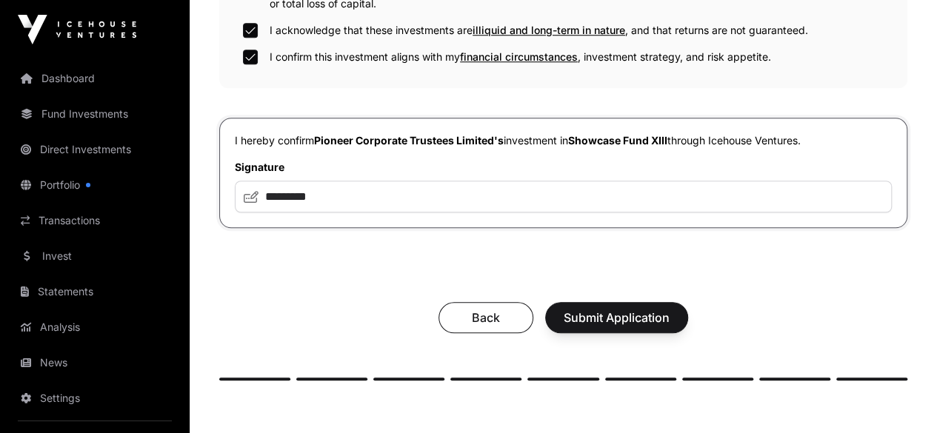
scroll to position [738, 0]
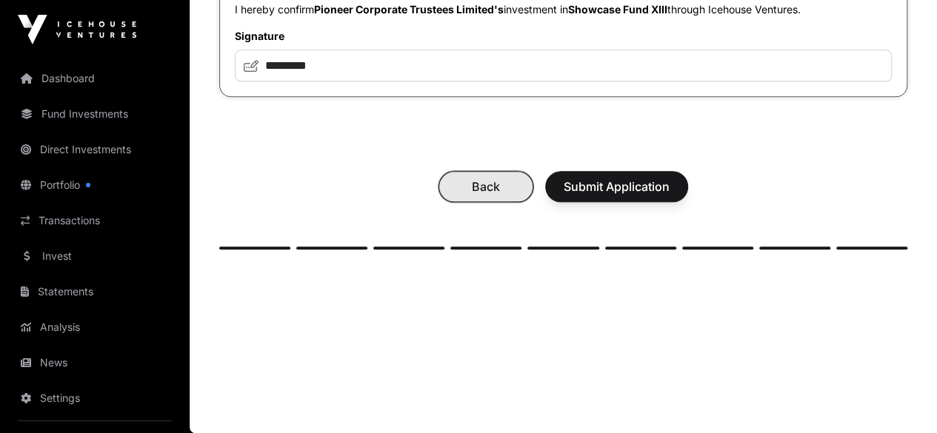
click at [515, 196] on span "Back" at bounding box center [486, 187] width 58 height 18
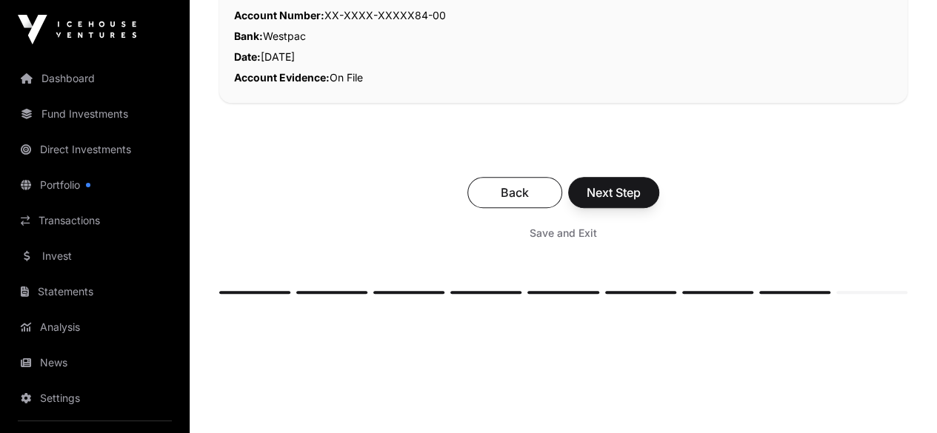
scroll to position [468, 0]
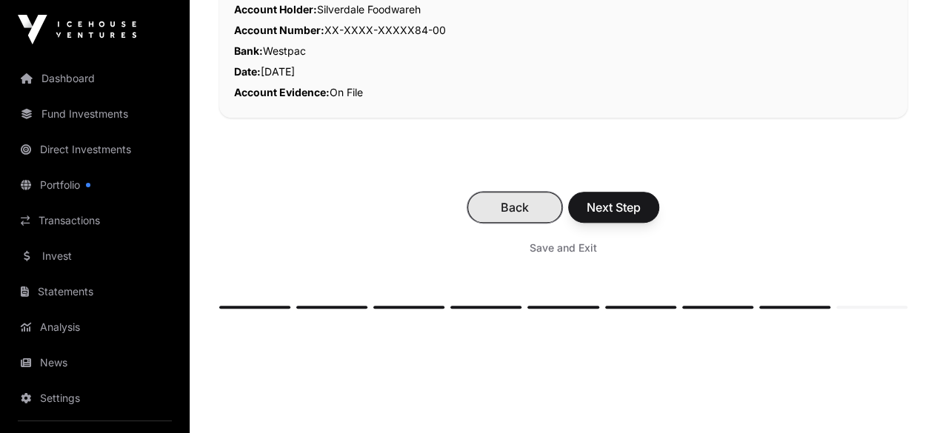
click at [544, 199] on span "Back" at bounding box center [515, 208] width 58 height 18
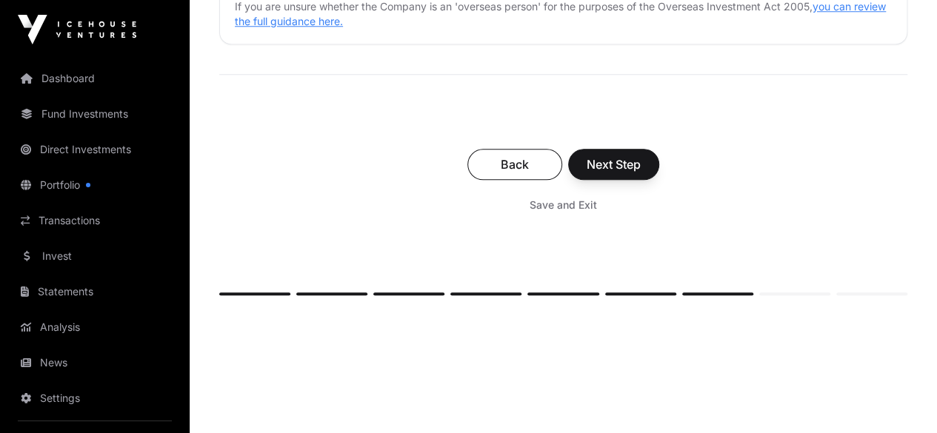
scroll to position [706, 0]
click at [544, 156] on span "Back" at bounding box center [515, 165] width 58 height 18
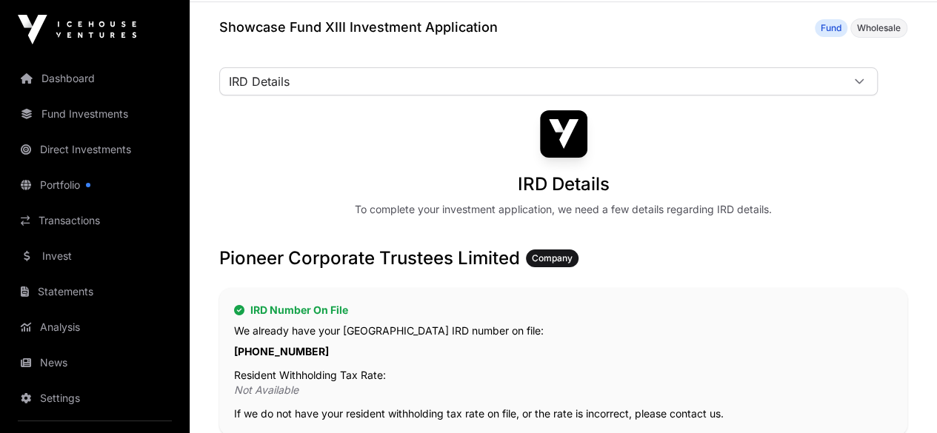
scroll to position [56, 0]
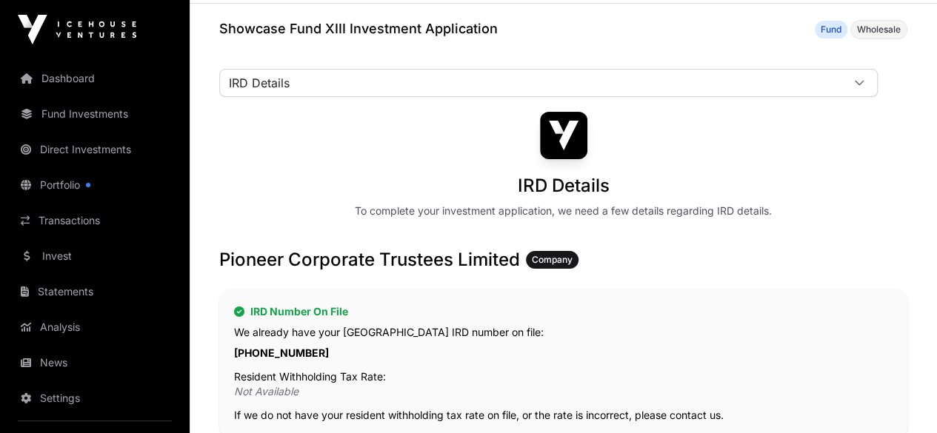
click at [0, 0] on link "Investment" at bounding box center [0, 0] width 0 height 0
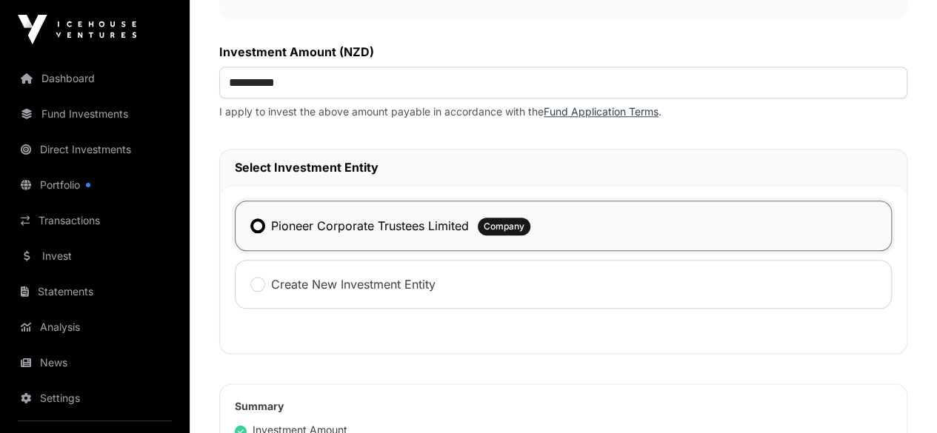
scroll to position [671, 0]
click at [462, 98] on input "**********" at bounding box center [563, 82] width 688 height 32
type input "*******"
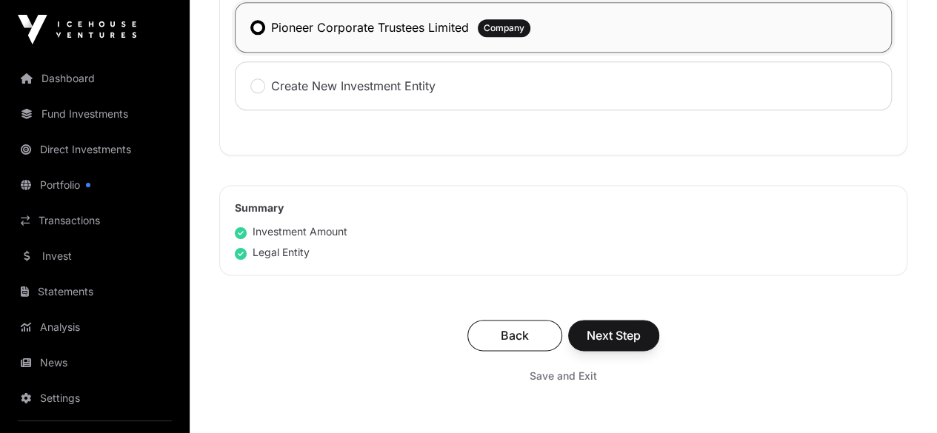
scroll to position [983, 0]
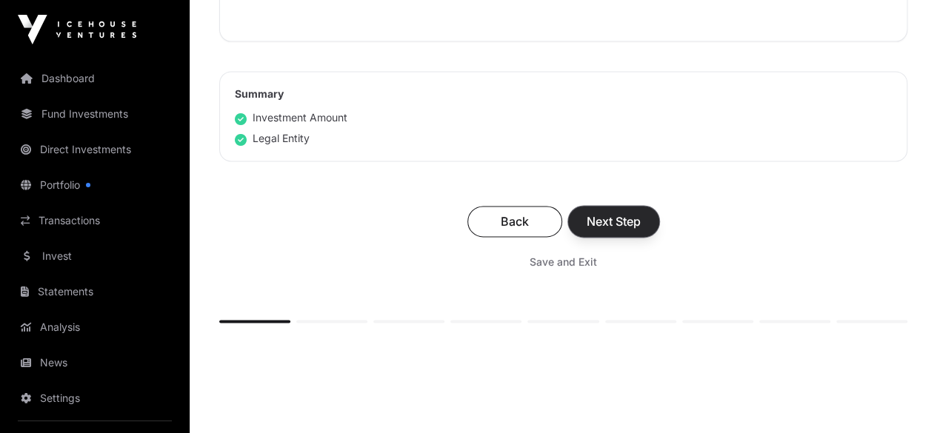
click at [641, 230] on span "Next Step" at bounding box center [614, 222] width 54 height 18
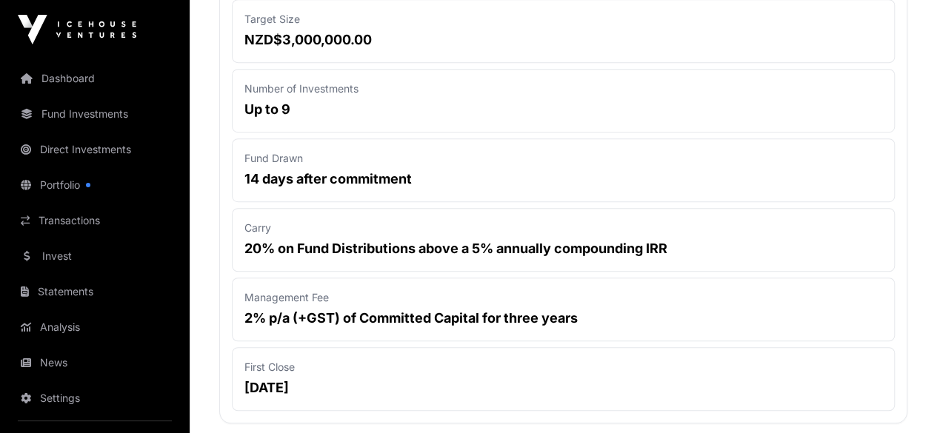
scroll to position [118, 0]
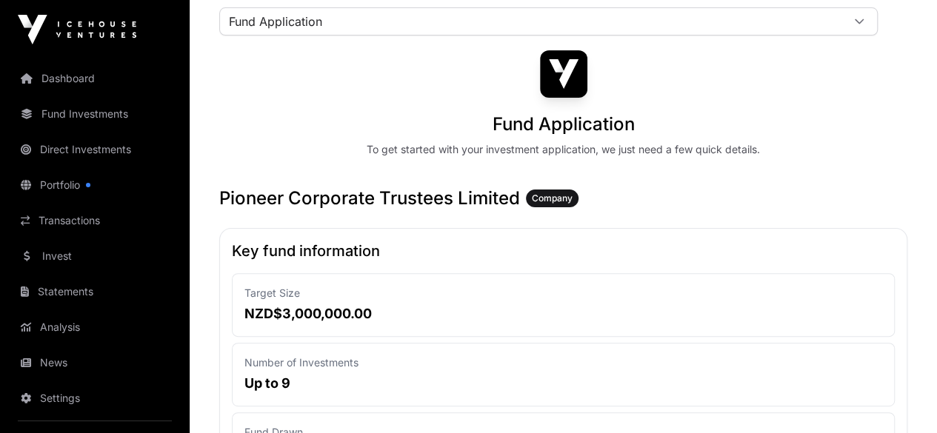
click at [0, 0] on link "Summary" at bounding box center [0, 0] width 0 height 0
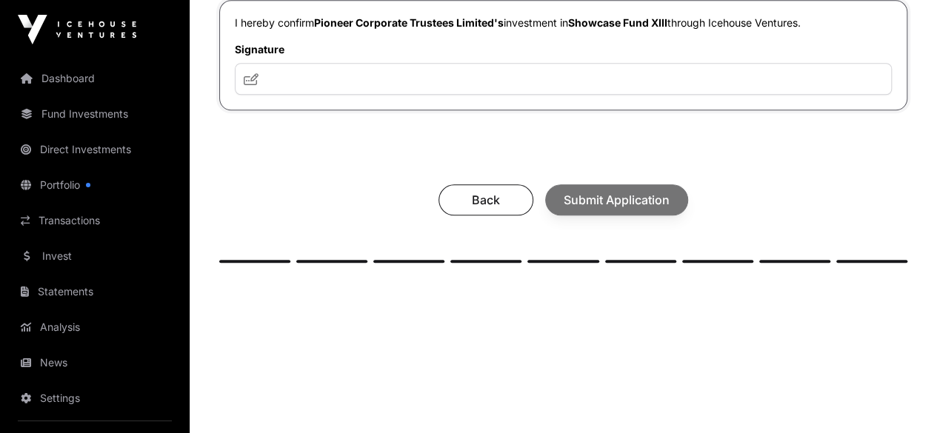
scroll to position [721, 0]
click at [470, 84] on input "text" at bounding box center [563, 78] width 657 height 32
type input "*********"
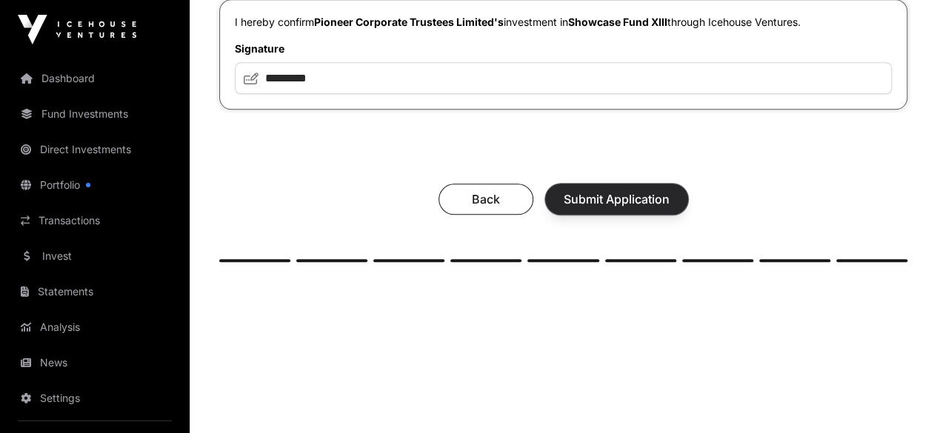
click at [670, 208] on span "Submit Application" at bounding box center [617, 199] width 106 height 18
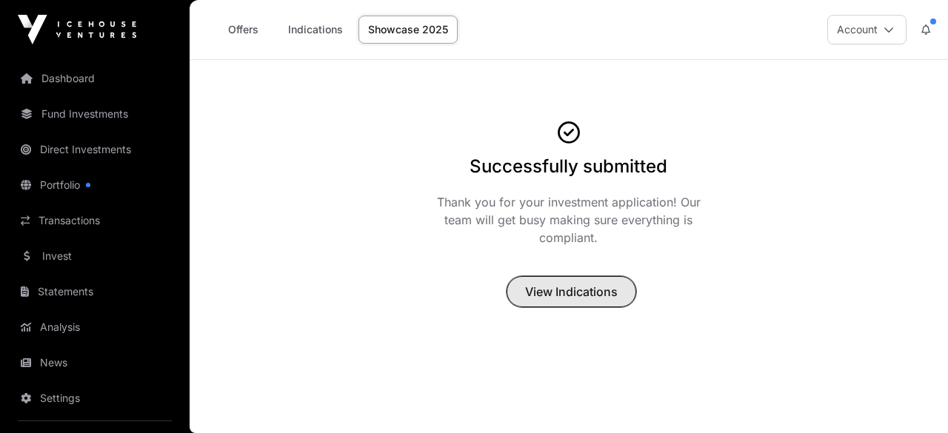
click at [599, 290] on span "View Indications" at bounding box center [571, 292] width 93 height 18
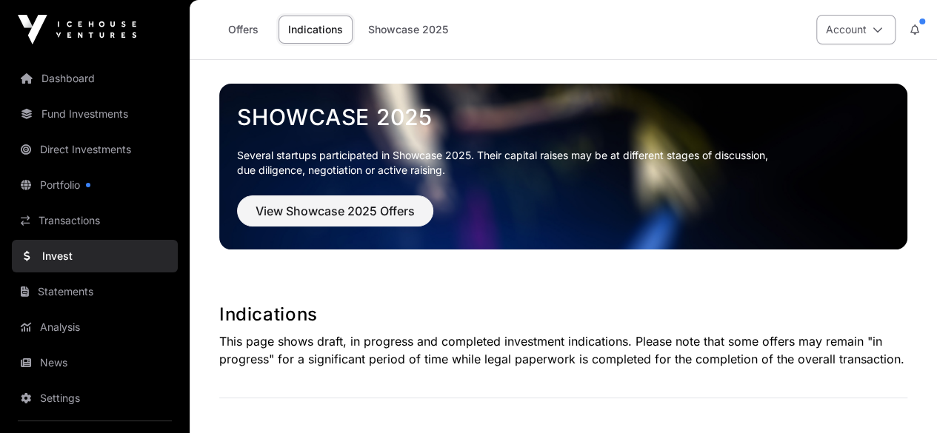
click at [871, 30] on button "Account" at bounding box center [855, 30] width 79 height 30
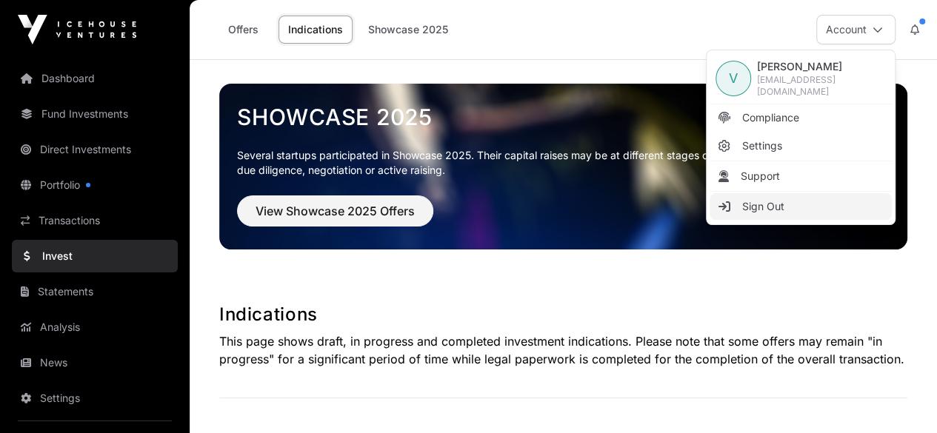
click at [783, 204] on span "Sign Out" at bounding box center [763, 206] width 42 height 15
